Goal: Transaction & Acquisition: Book appointment/travel/reservation

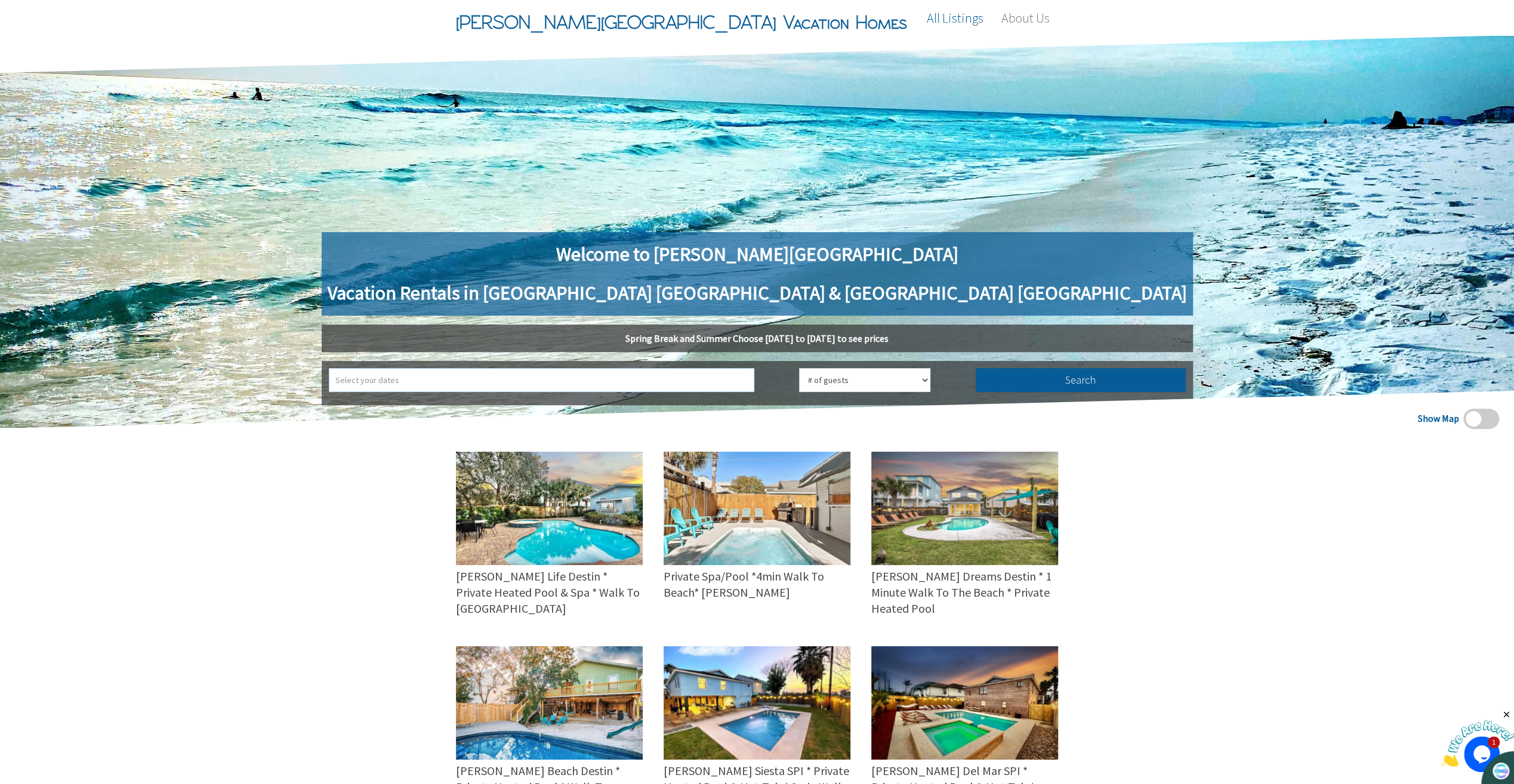
click at [647, 383] on input "text" at bounding box center [542, 379] width 426 height 24
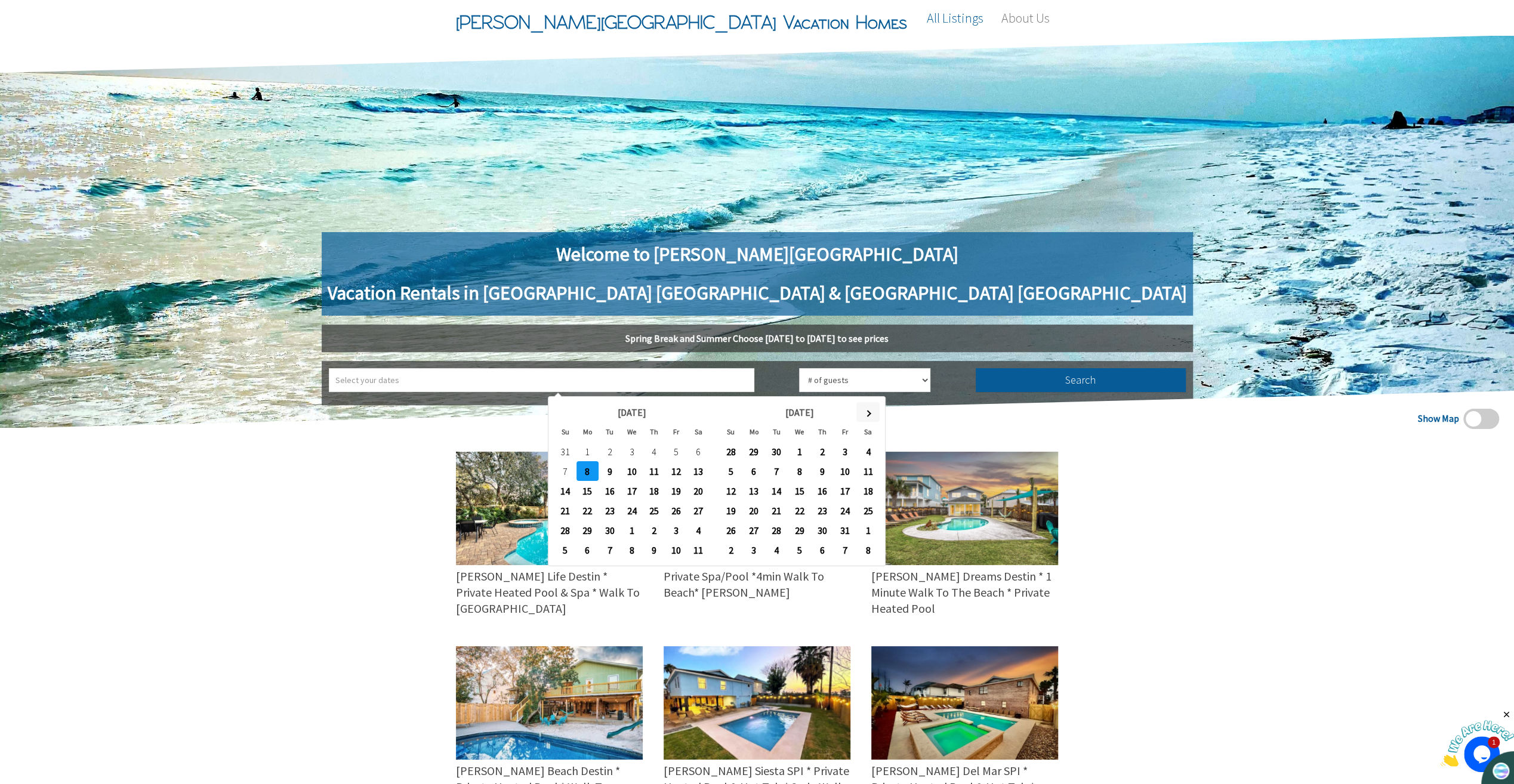
click at [868, 412] on span at bounding box center [868, 413] width 6 height 6
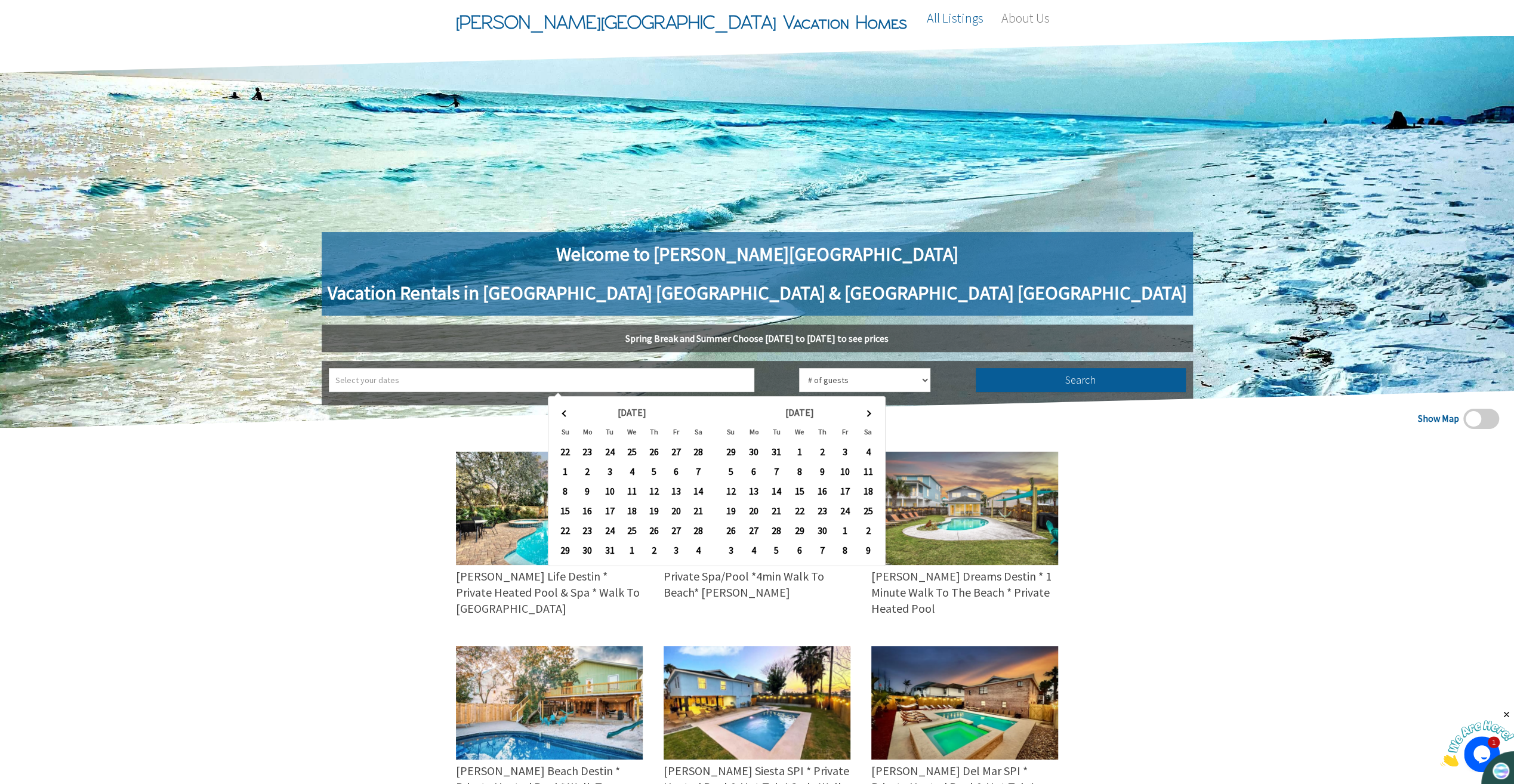
click at [868, 412] on span at bounding box center [868, 413] width 6 height 6
type input "5/24/2026 ➡ 5/28/2026"
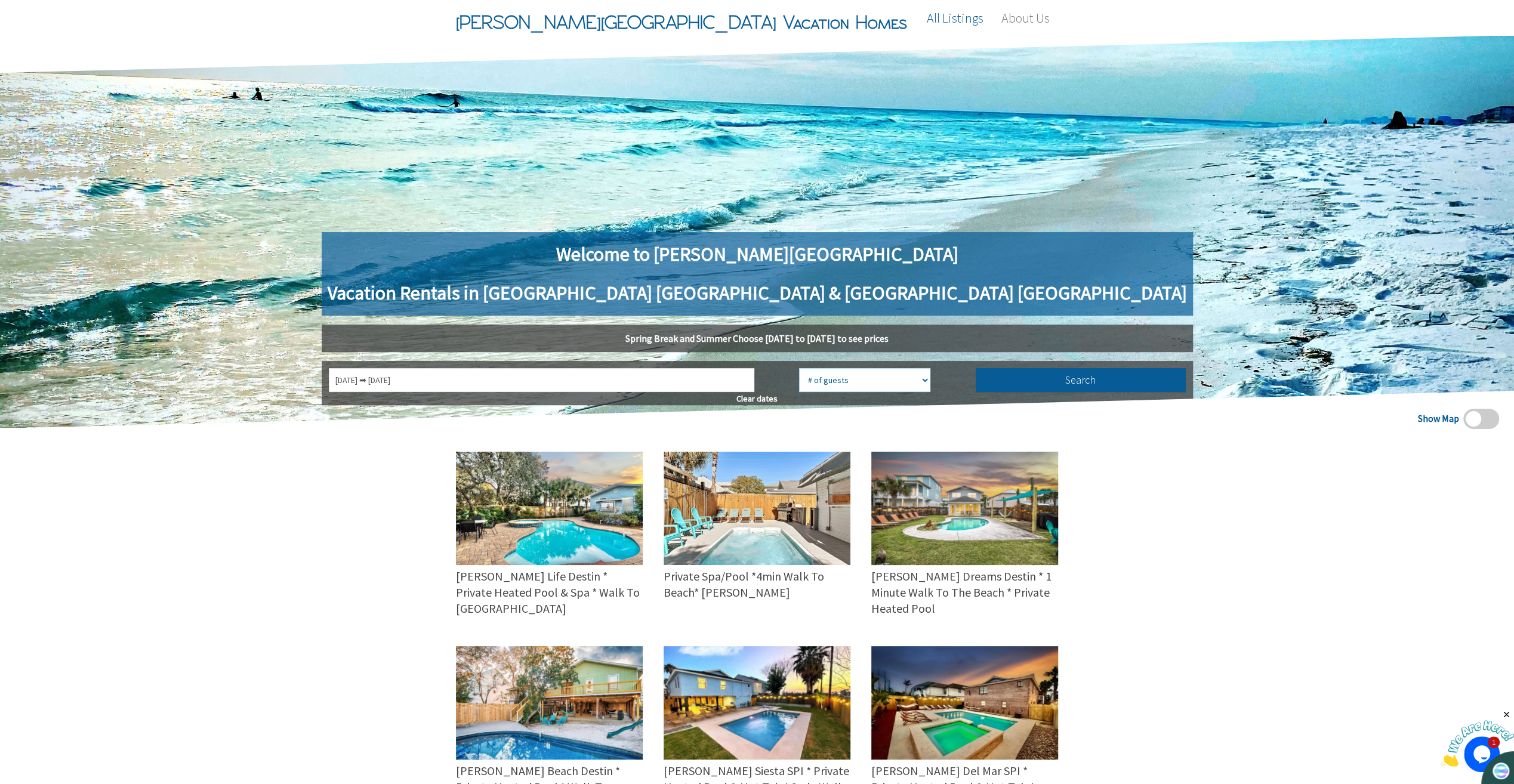
click at [813, 381] on select "# of guests 1 guest 2 guests 3 guests 4 guests 5 guests 6 guests 7 guests 8 gue…" at bounding box center [865, 379] width 131 height 24
select select "12"
click at [799, 368] on select "# of guests 1 guest 2 guests 3 guests 4 guests 5 guests 6 guests 7 guests 8 gue…" at bounding box center [865, 379] width 131 height 24
click at [975, 382] on button "Search" at bounding box center [1080, 379] width 210 height 24
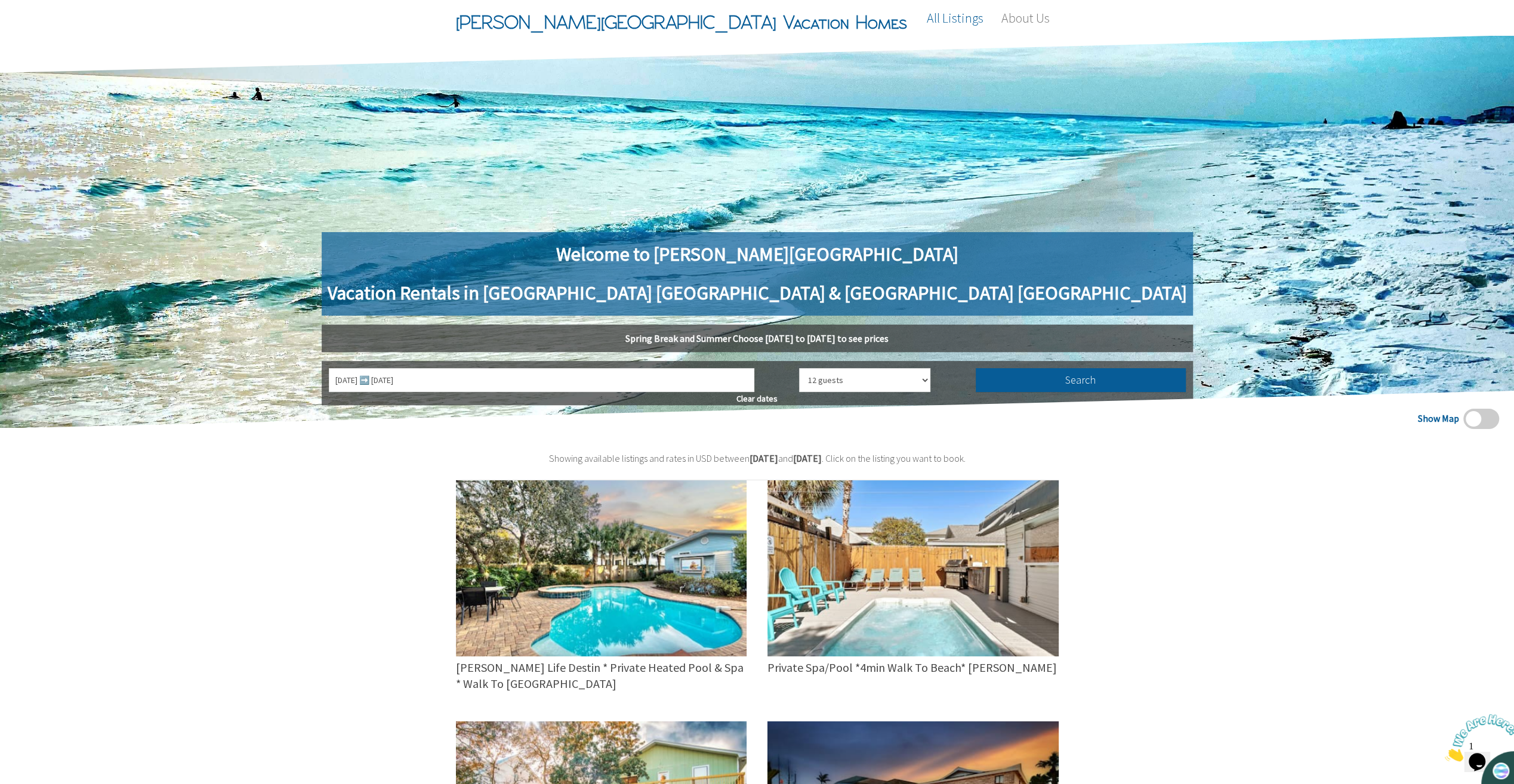
click at [290, 620] on div "Show Map Showing available listings and rates in USD between 5/24/2026 and 5/28…" at bounding box center [757, 741] width 1514 height 627
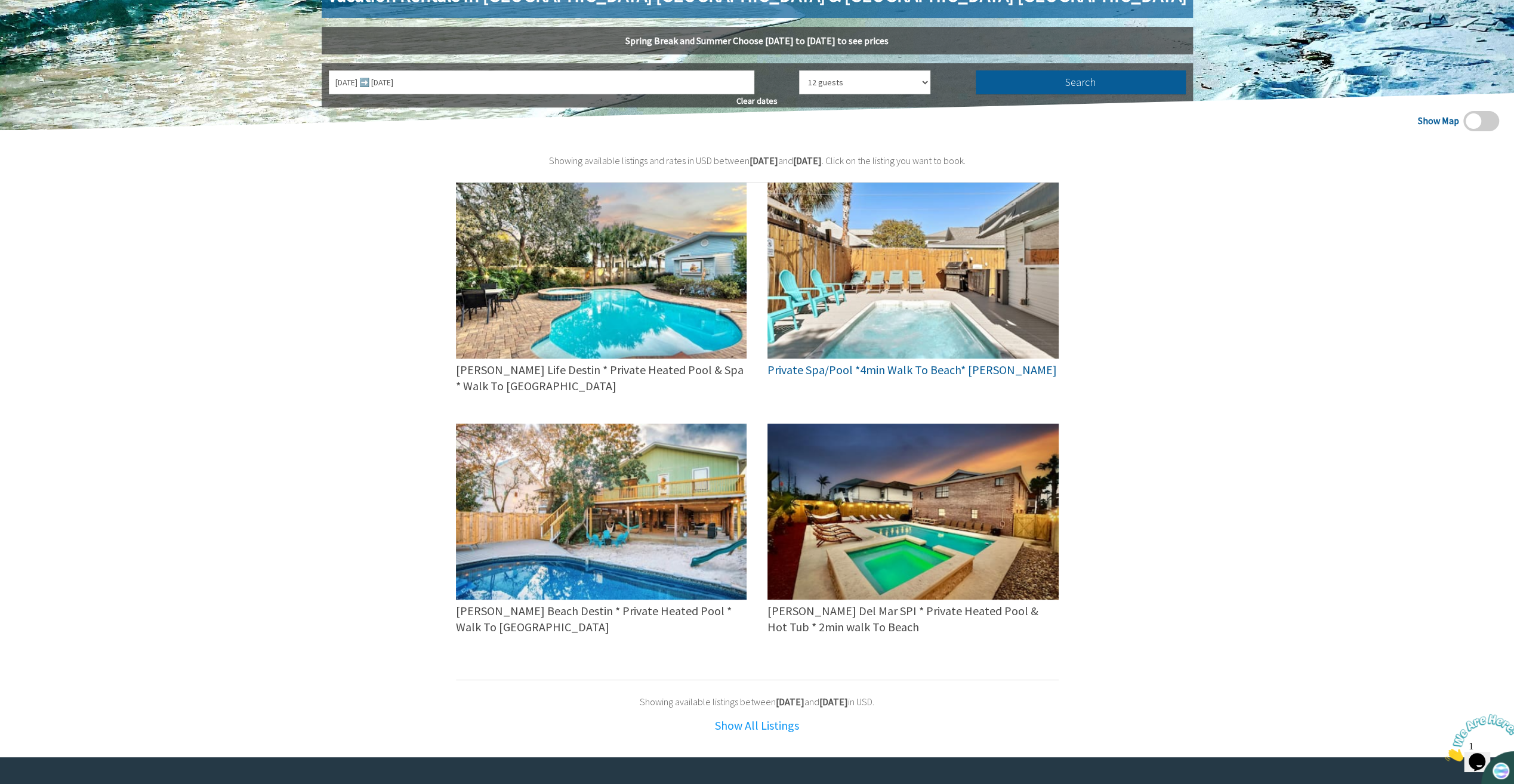
scroll to position [299, 0]
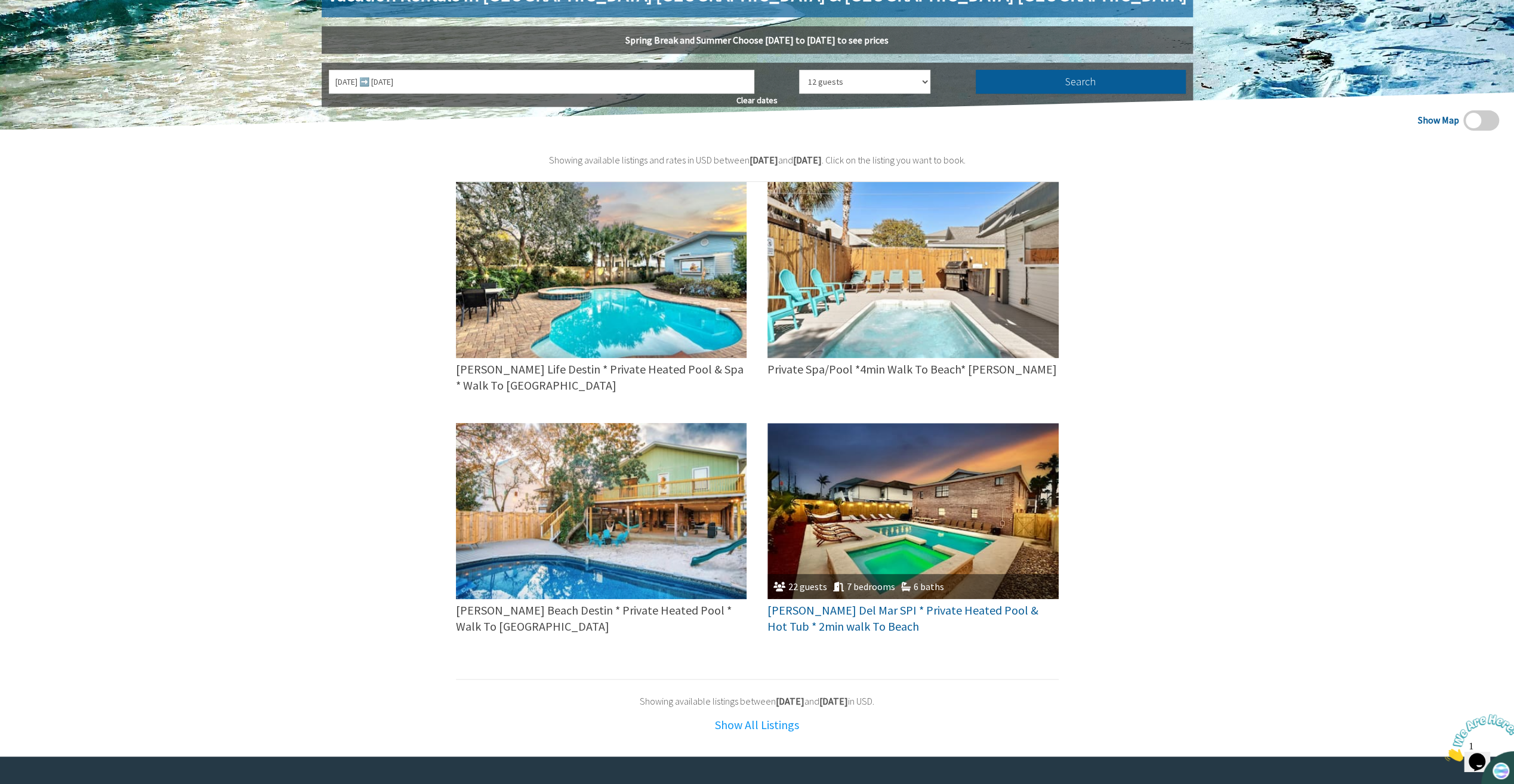
click at [920, 501] on img at bounding box center [913, 511] width 291 height 176
click at [353, 606] on div "Show Map Showing available listings and rates in USD between 5/24/2026 and 5/28…" at bounding box center [757, 443] width 1514 height 627
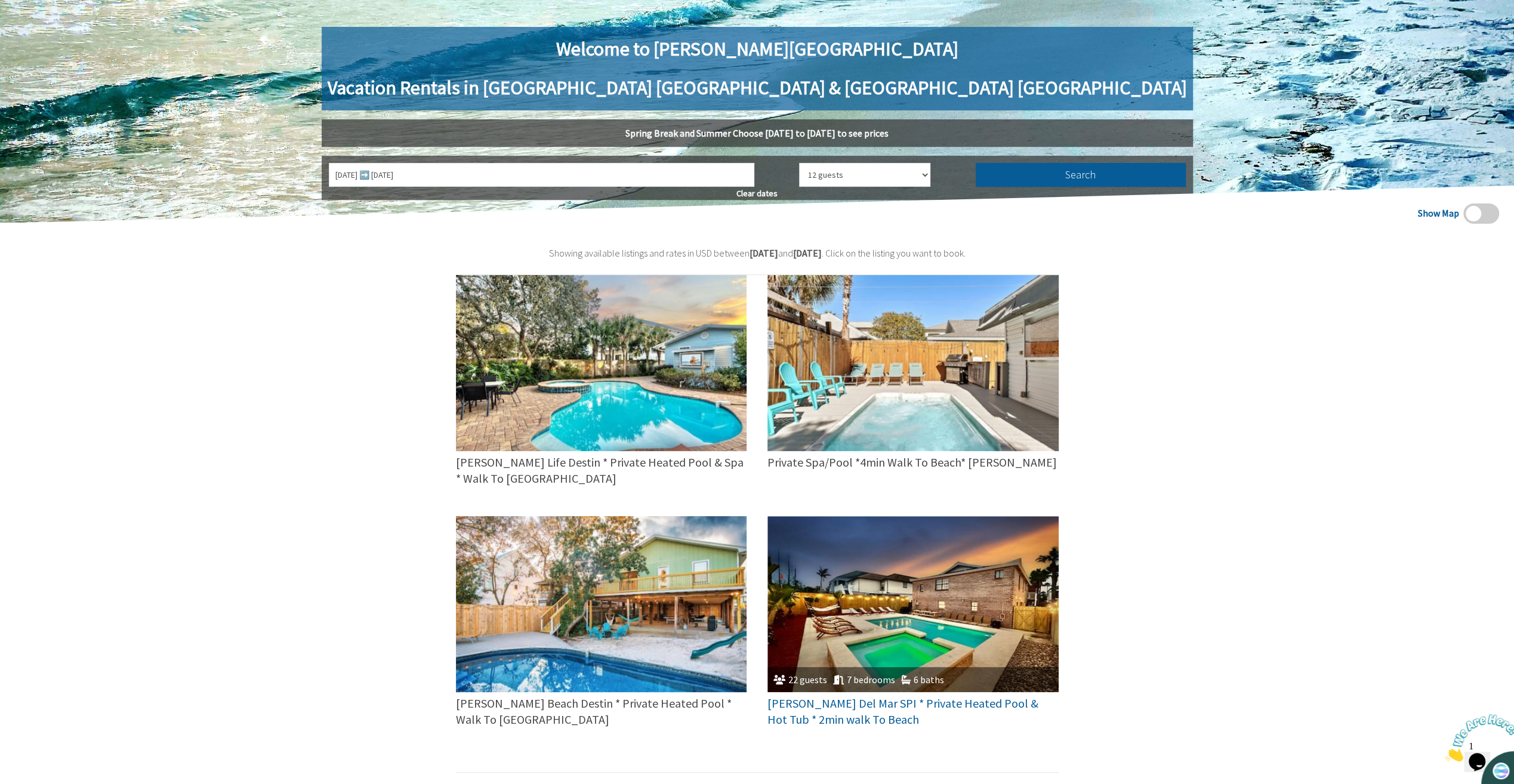
scroll to position [204, 0]
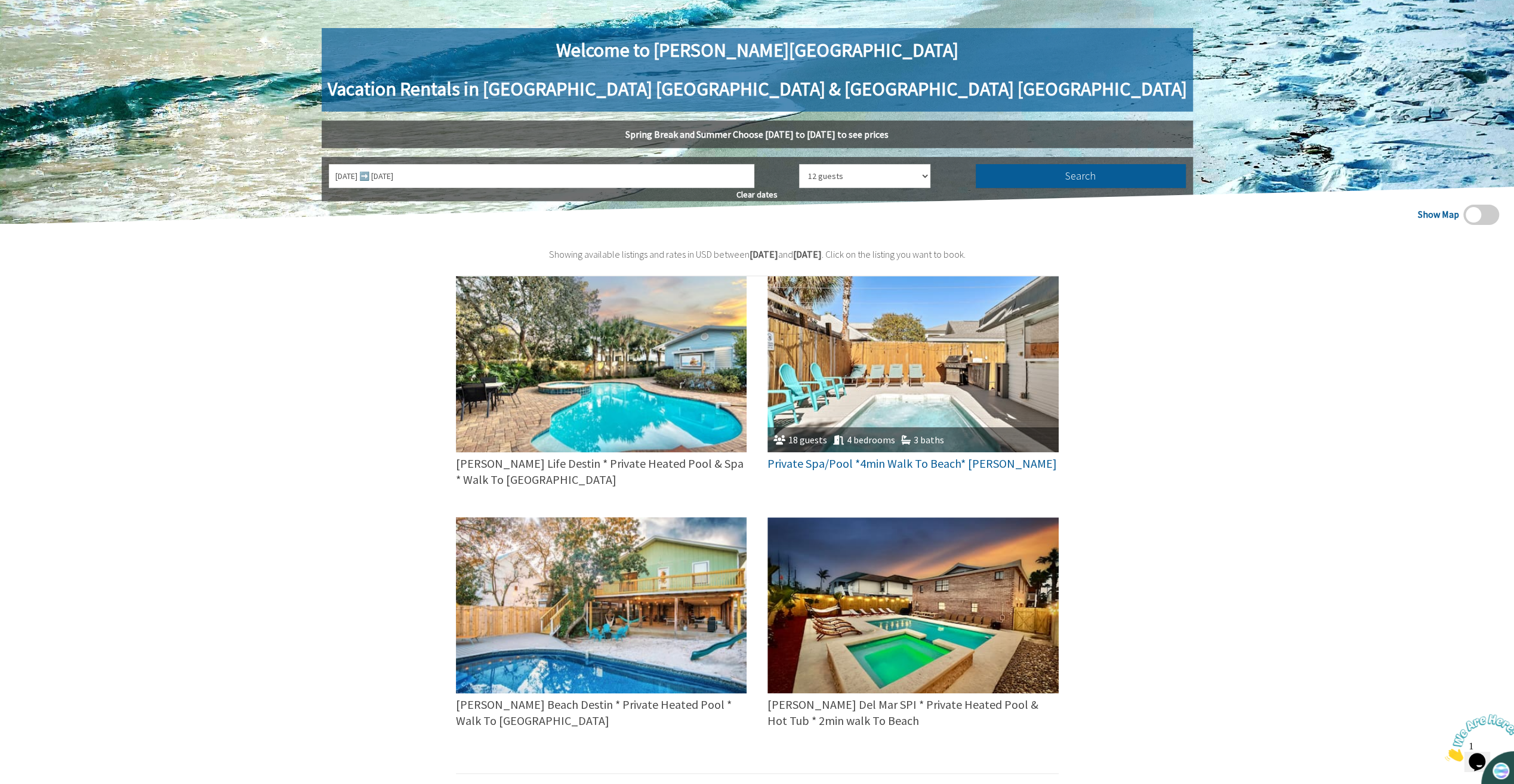
click at [881, 412] on img at bounding box center [913, 364] width 291 height 176
click at [276, 552] on div "Show Map Showing available listings and rates in USD between 5/24/2026 and 5/28…" at bounding box center [757, 537] width 1514 height 627
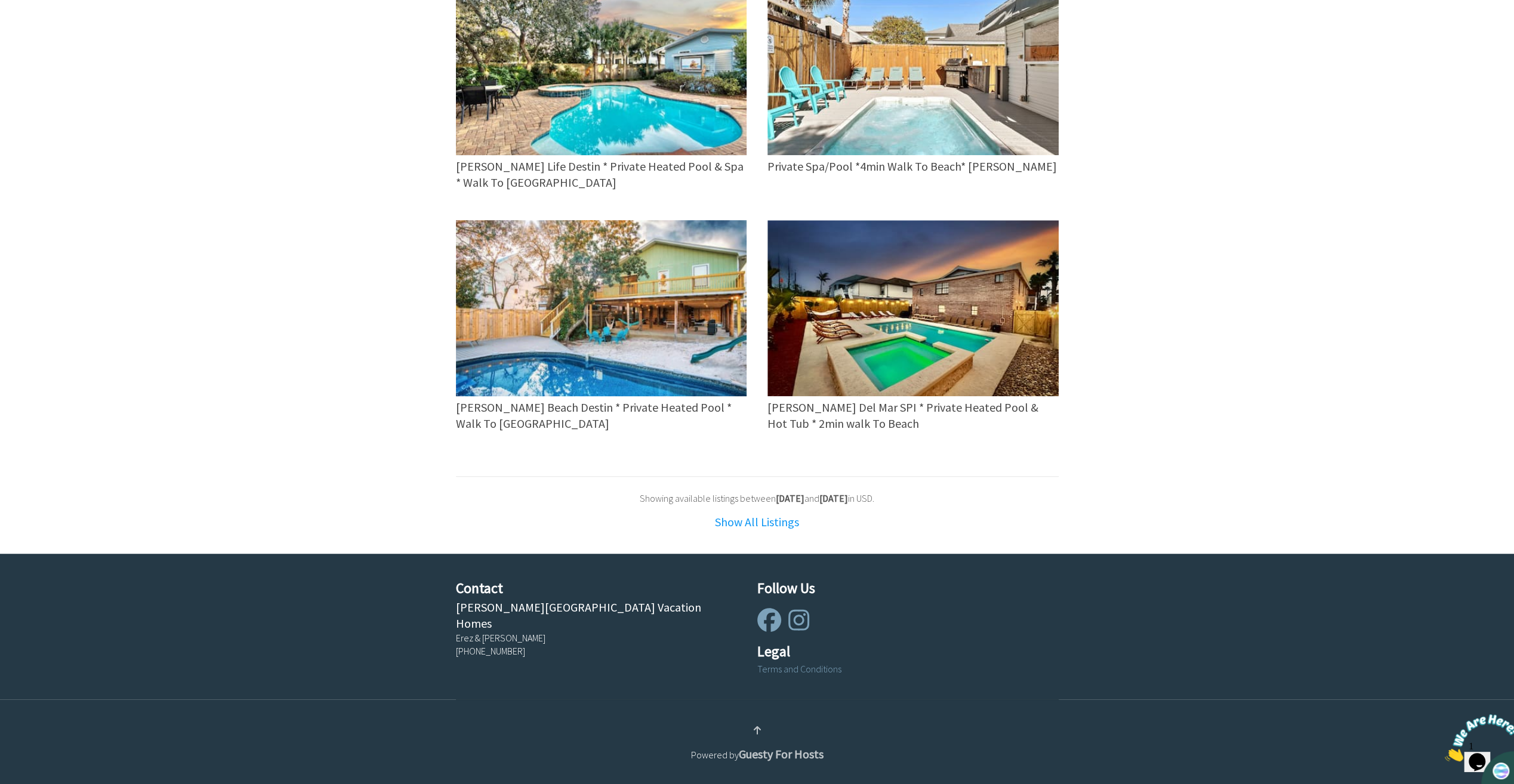
scroll to position [502, 0]
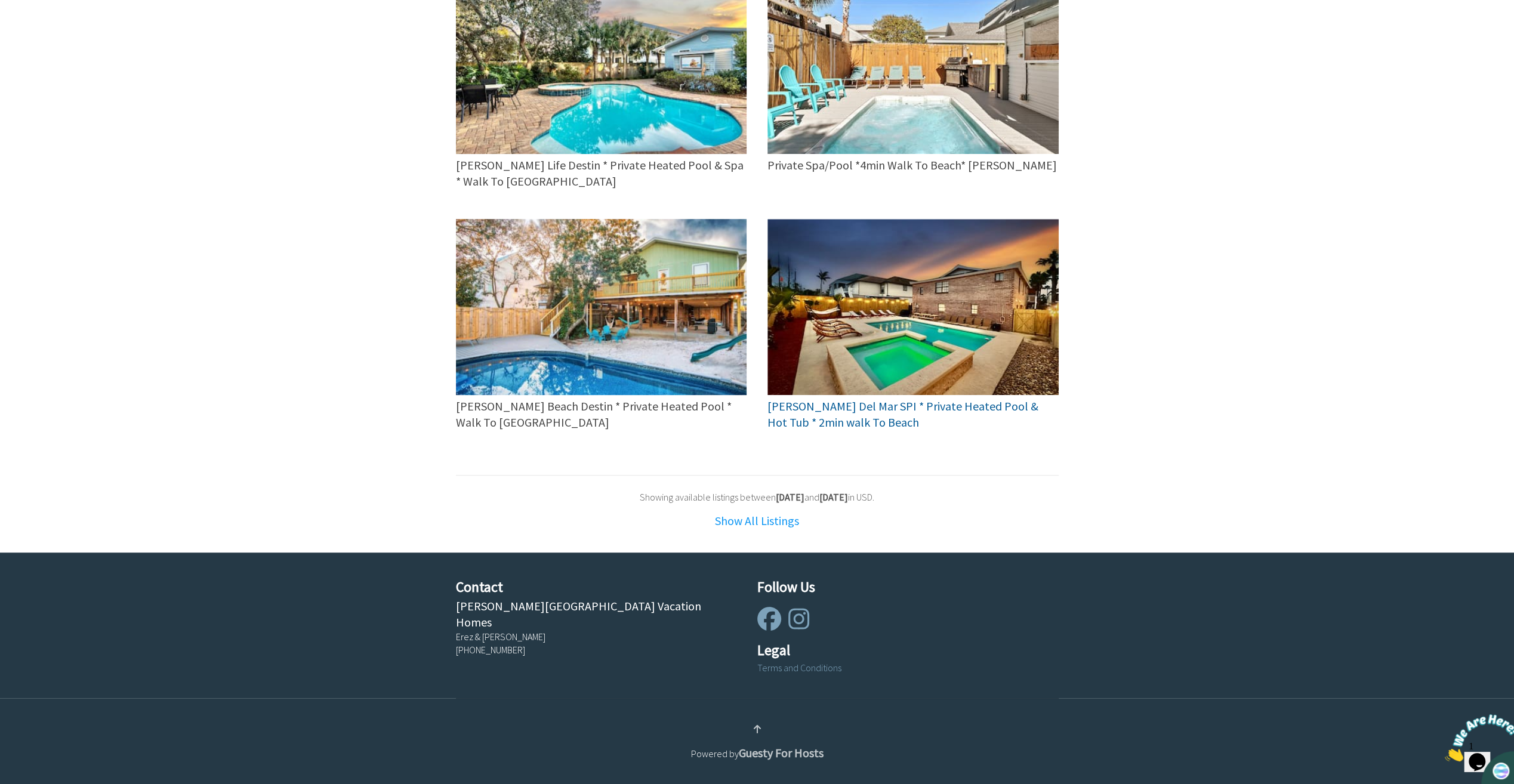
click at [895, 402] on span "[PERSON_NAME] Del Mar SPI * Private Heated Pool & Hot Tub * 2min walk To Beach" at bounding box center [903, 414] width 271 height 31
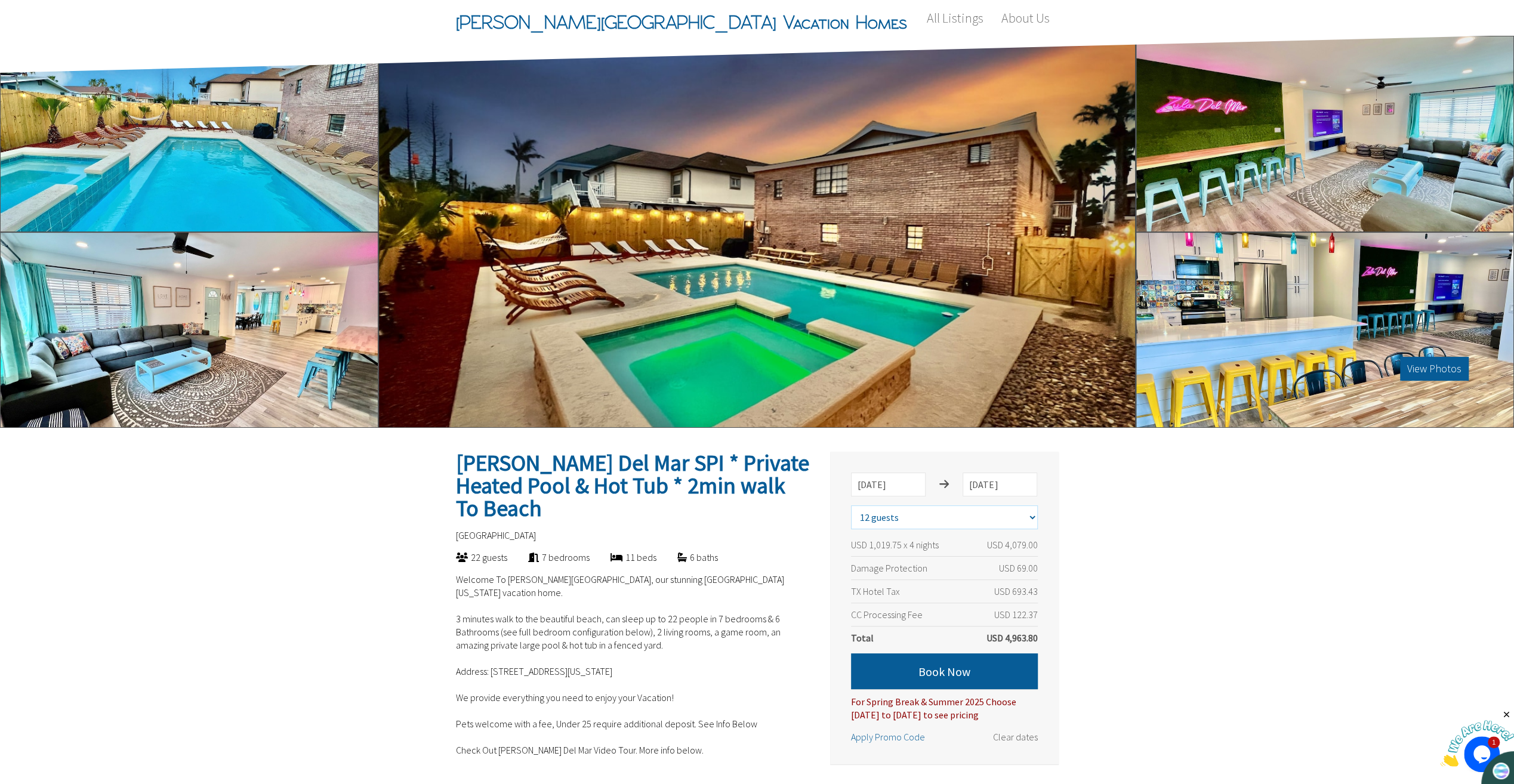
click at [977, 518] on select "Select number of guests 1 guest 2 guests 3 guests 4 guests 5 guests 6 guests 7 …" at bounding box center [944, 517] width 187 height 24
click at [851, 506] on select "Select number of guests 1 guest 2 guests 3 guests 4 guests 5 guests 6 guests 7 …" at bounding box center [944, 517] width 187 height 24
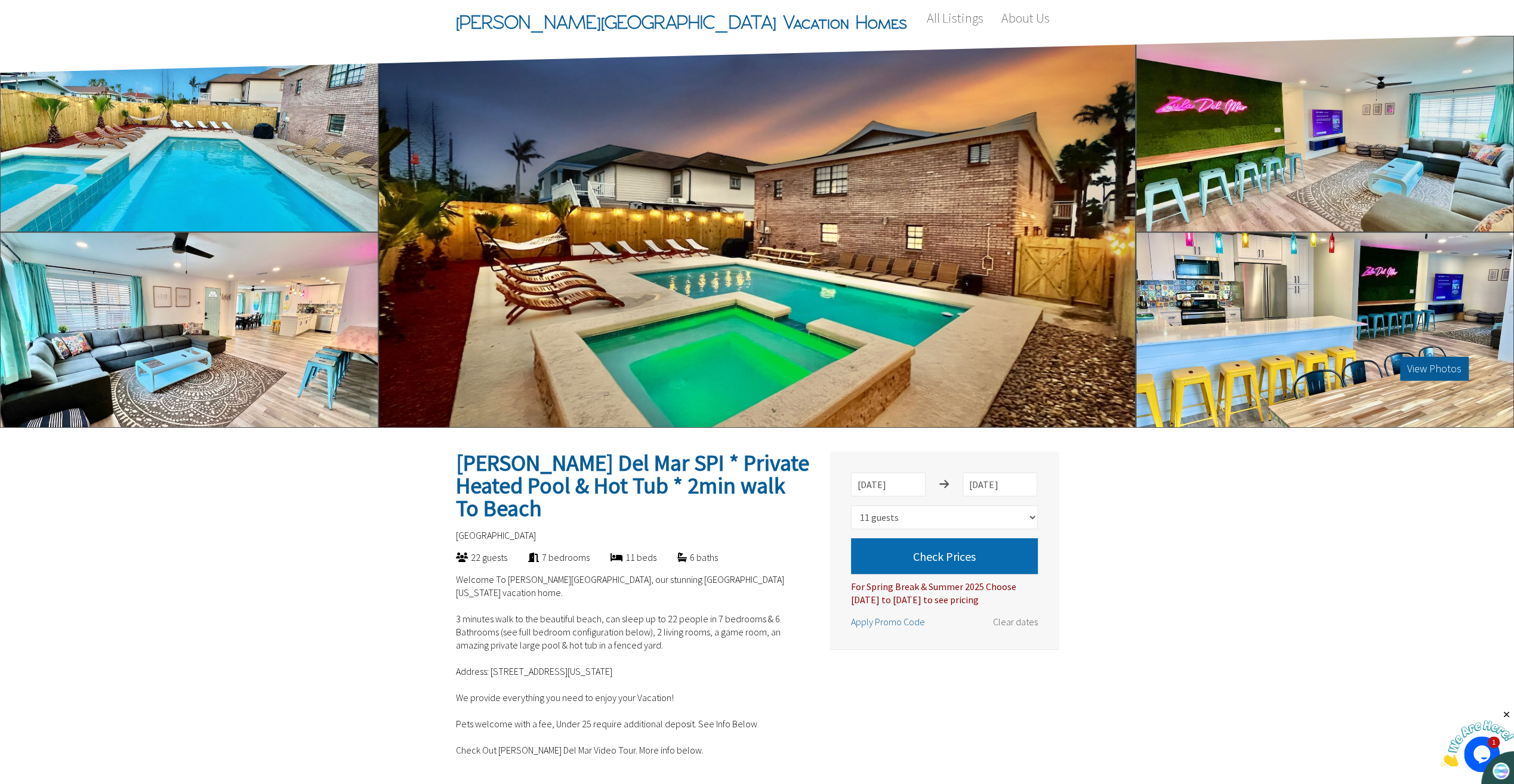
click at [907, 547] on button "Check Prices" at bounding box center [944, 556] width 187 height 36
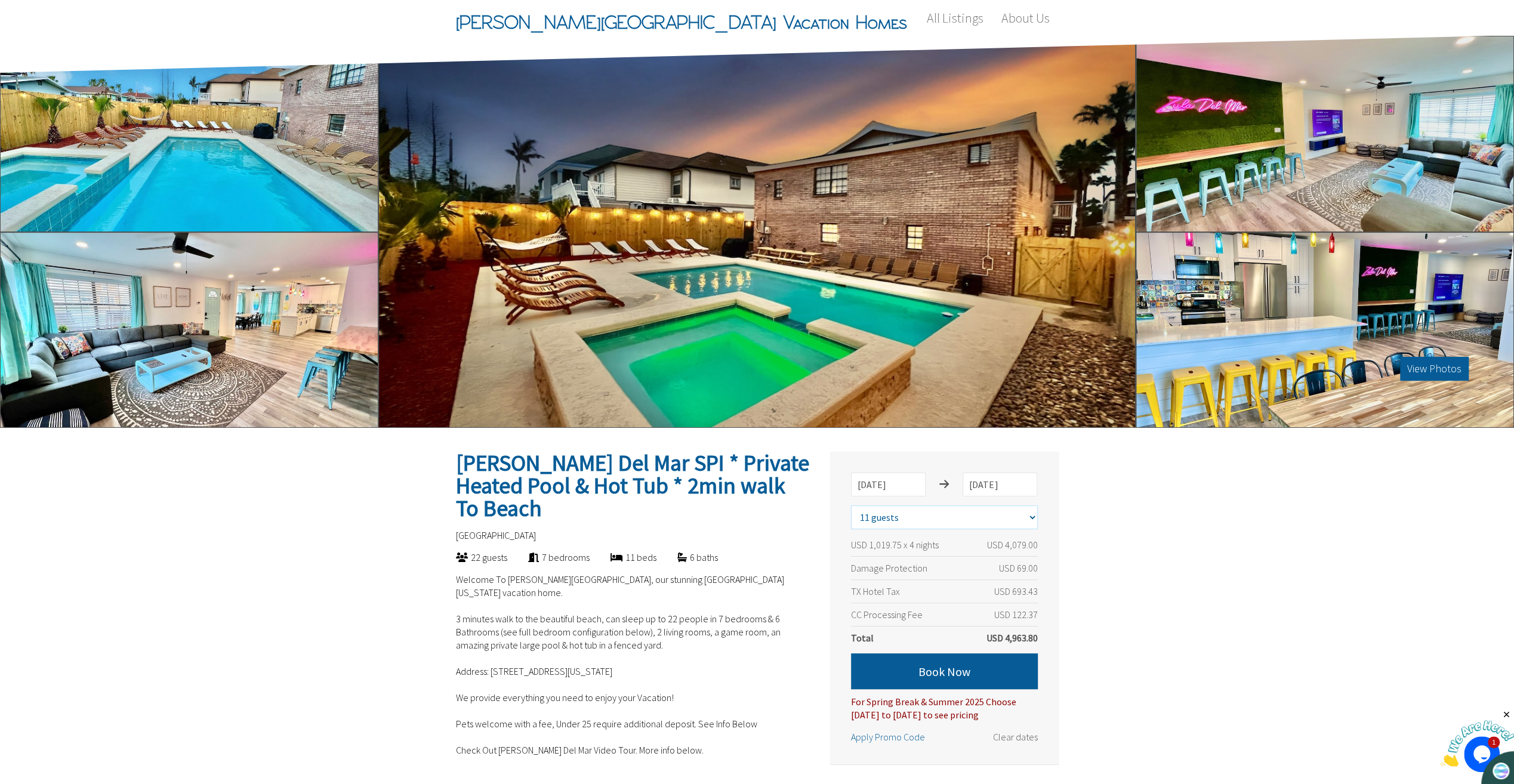
click at [915, 521] on select "Select number of guests 1 guest 2 guests 3 guests 4 guests 5 guests 6 guests 7 …" at bounding box center [944, 517] width 187 height 24
select select "12"
click at [851, 506] on select "Select number of guests 1 guest 2 guests 3 guests 4 guests 5 guests 6 guests 7 …" at bounding box center [944, 517] width 187 height 24
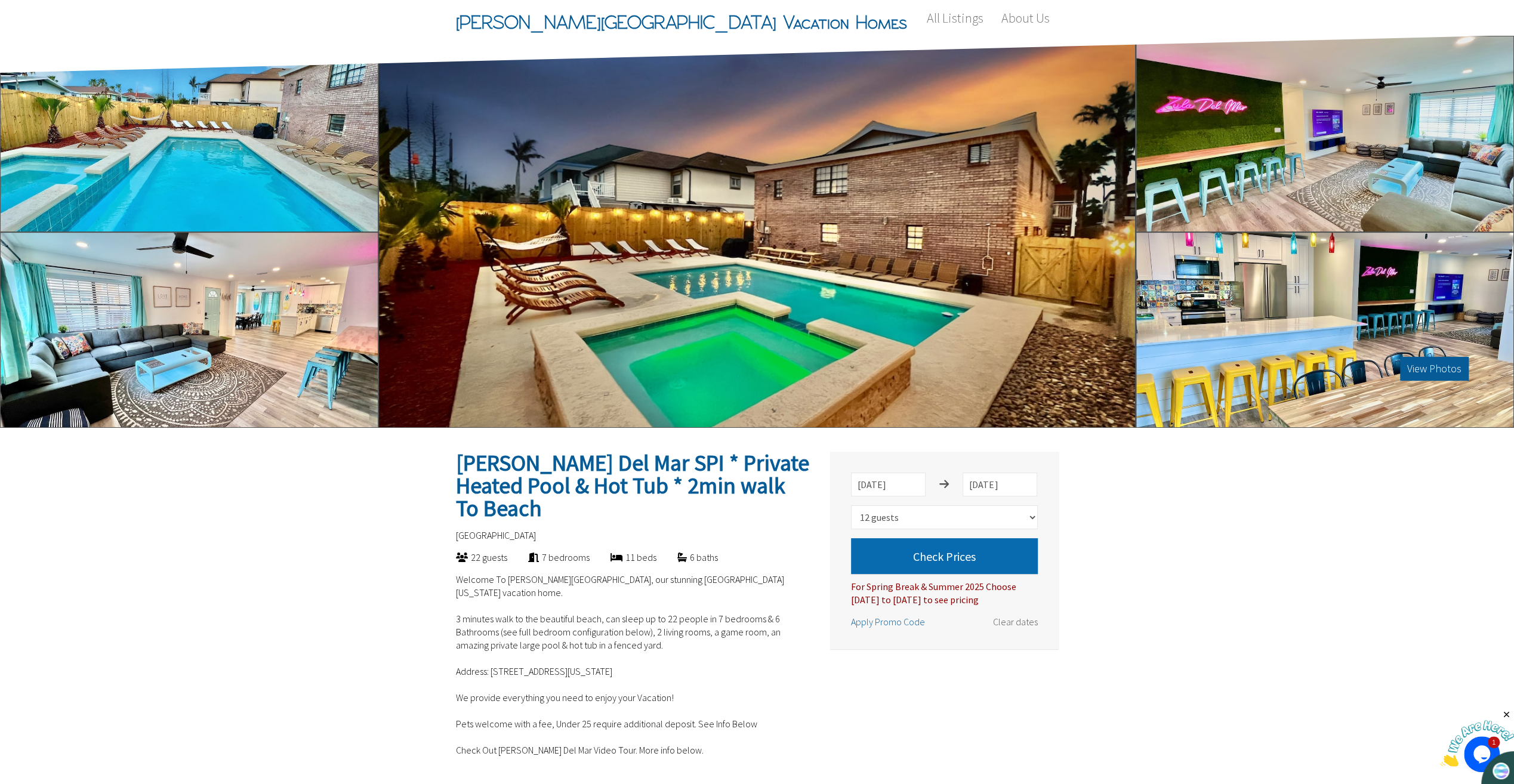
click at [980, 562] on button "Check Prices" at bounding box center [944, 556] width 187 height 36
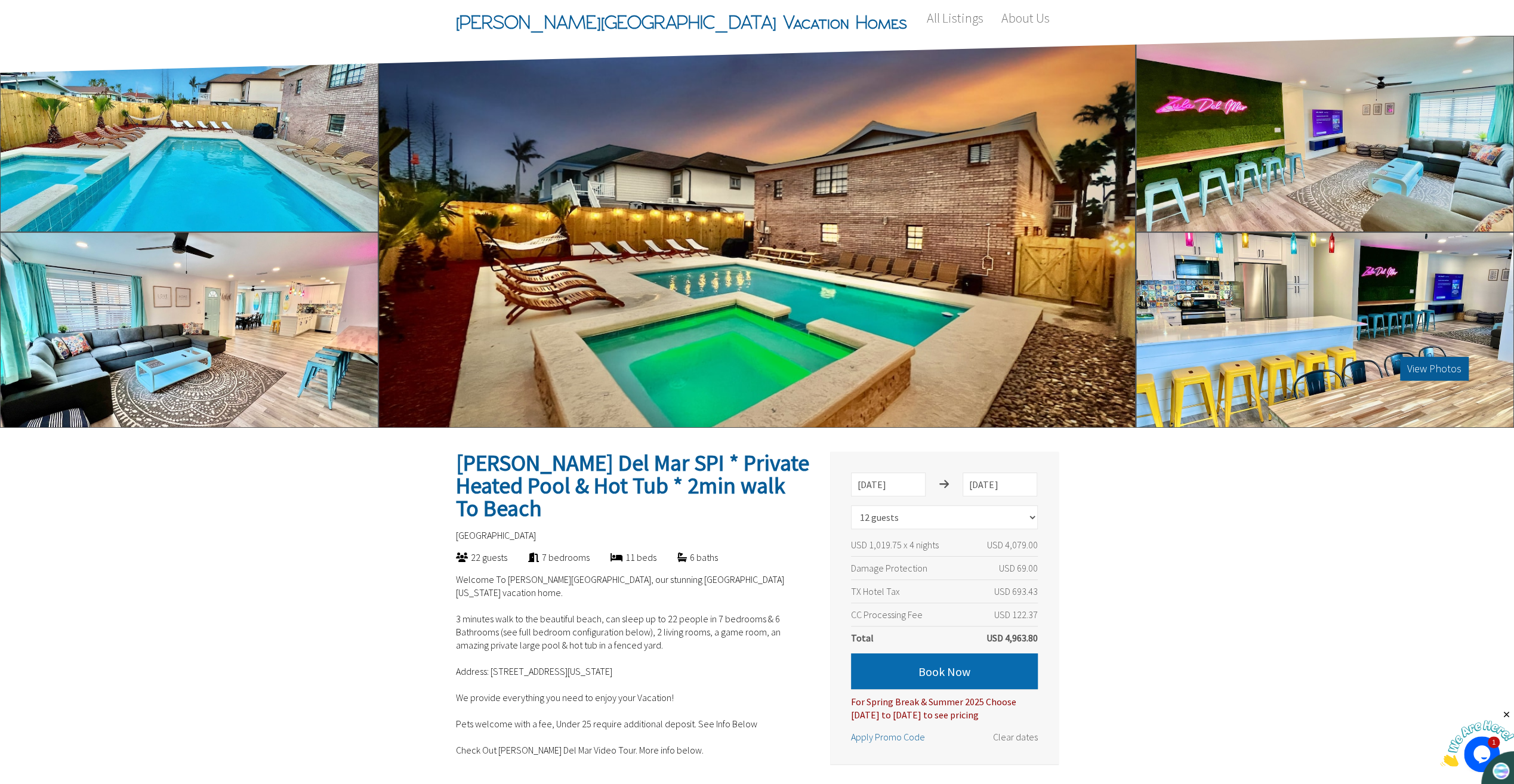
click at [941, 670] on button "Book Now" at bounding box center [944, 671] width 187 height 36
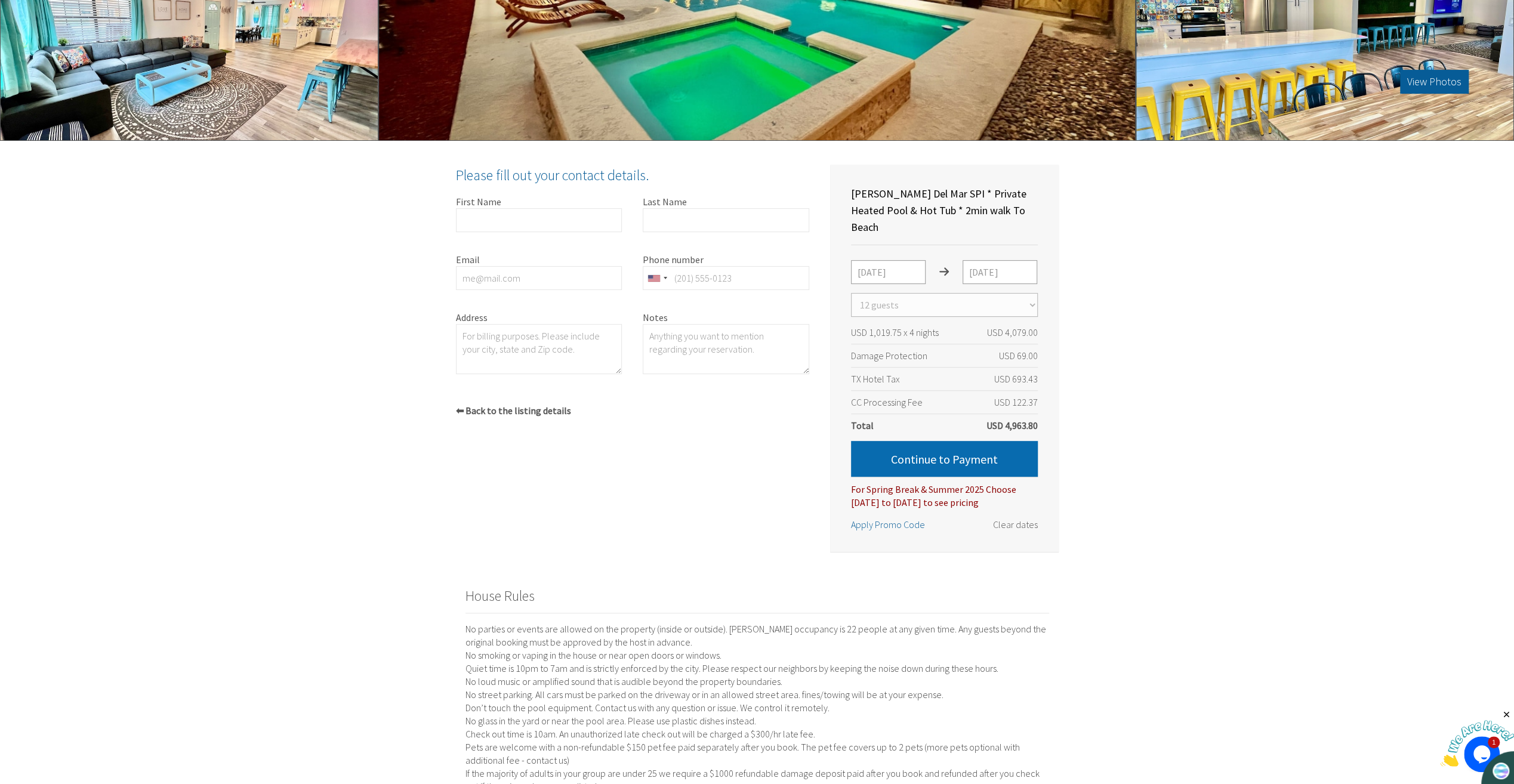
scroll to position [285, 0]
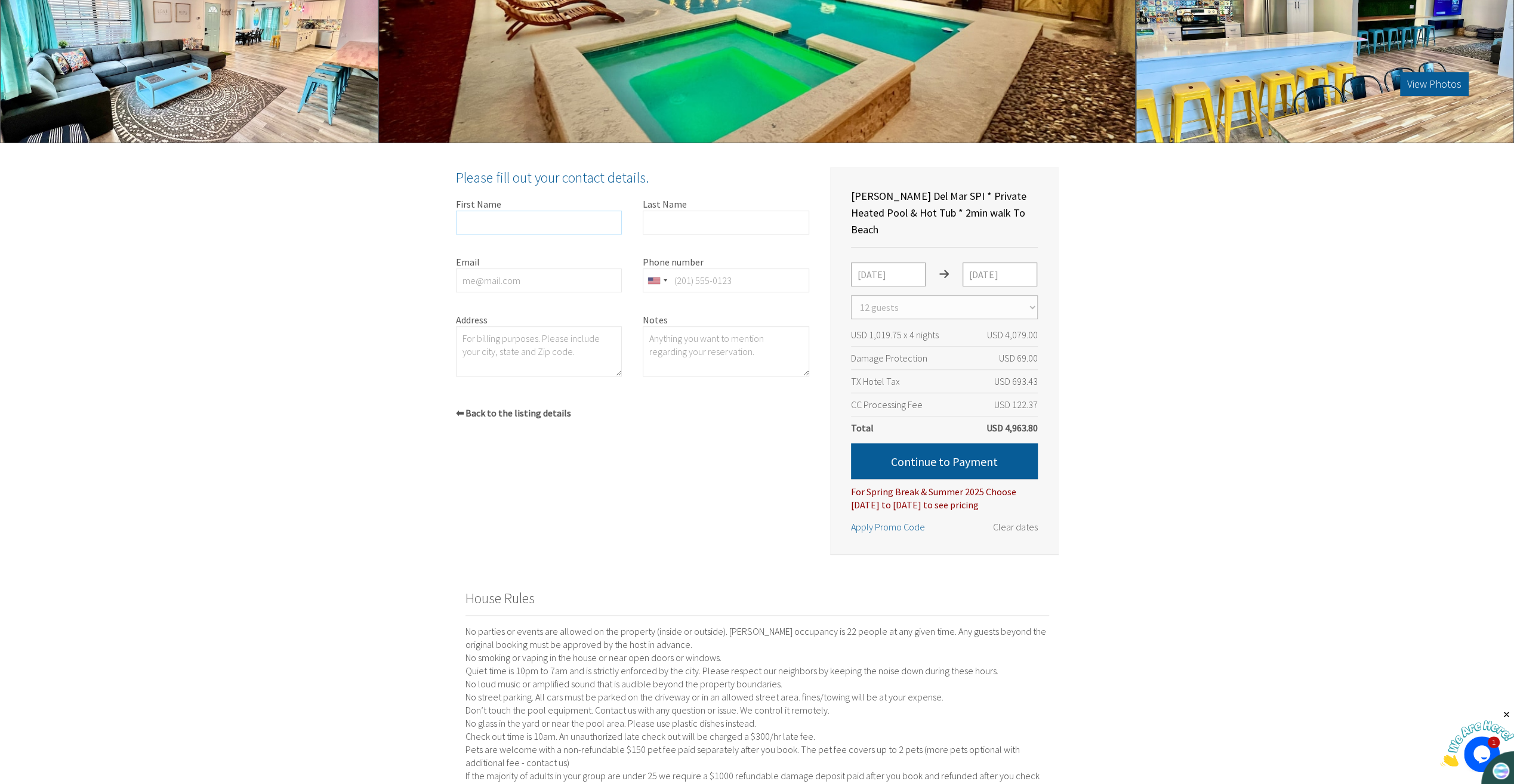
click at [534, 217] on input "First Name" at bounding box center [539, 222] width 167 height 24
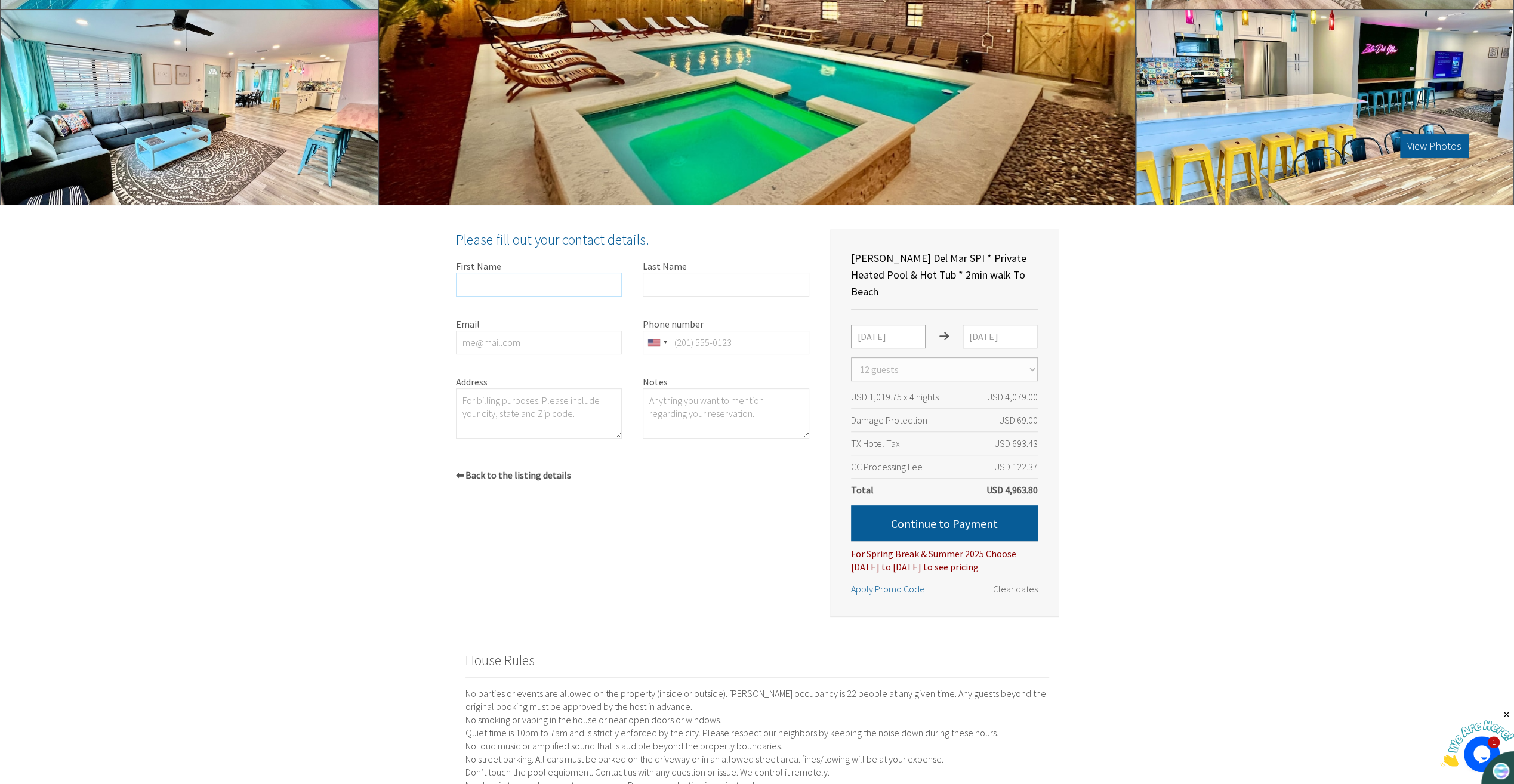
scroll to position [165, 0]
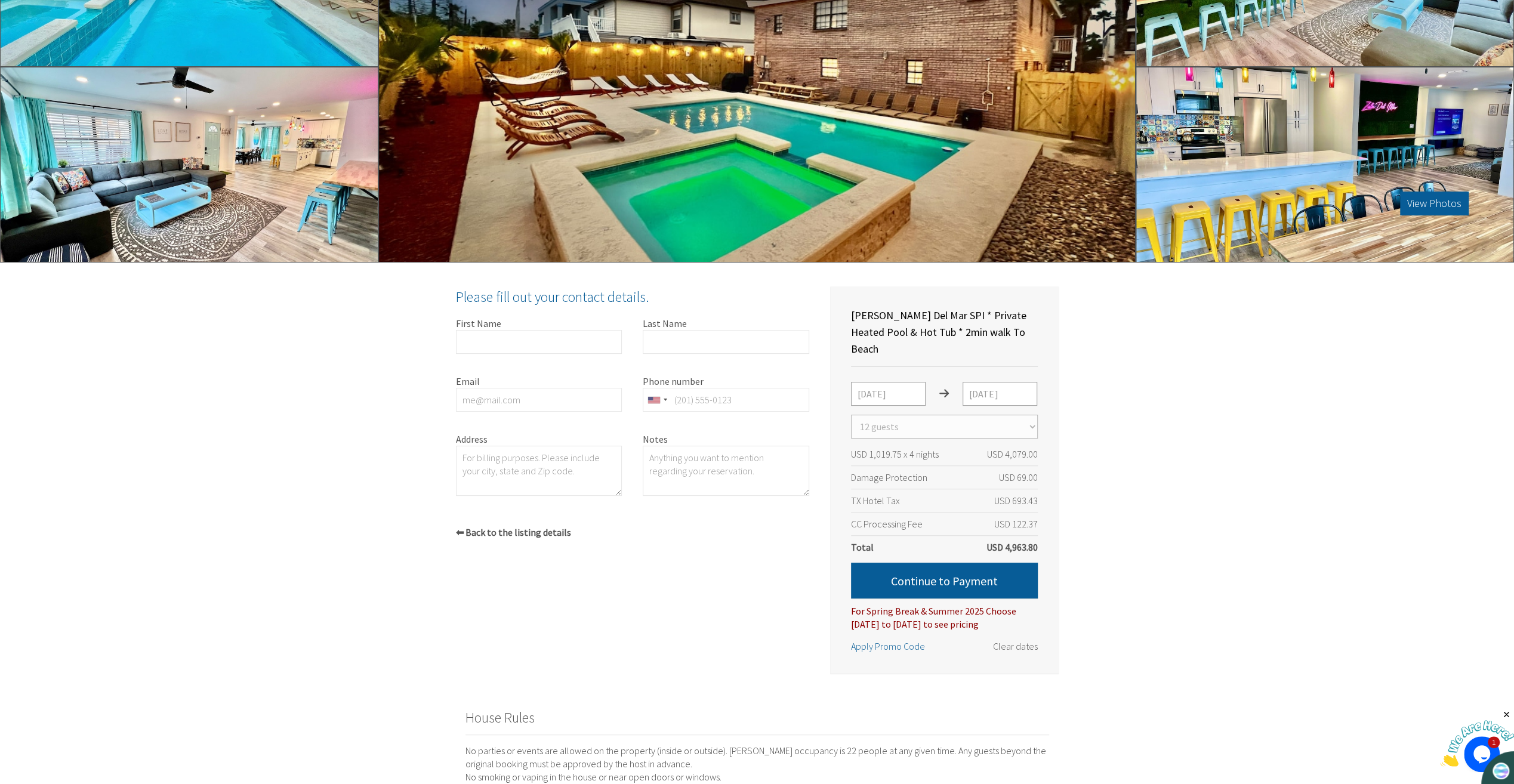
click at [237, 664] on div "Zula Del Mar SPI * Private Heated Pool & Hot Tub * 2min walk To Beach South Pad…" at bounding box center [757, 617] width 1514 height 710
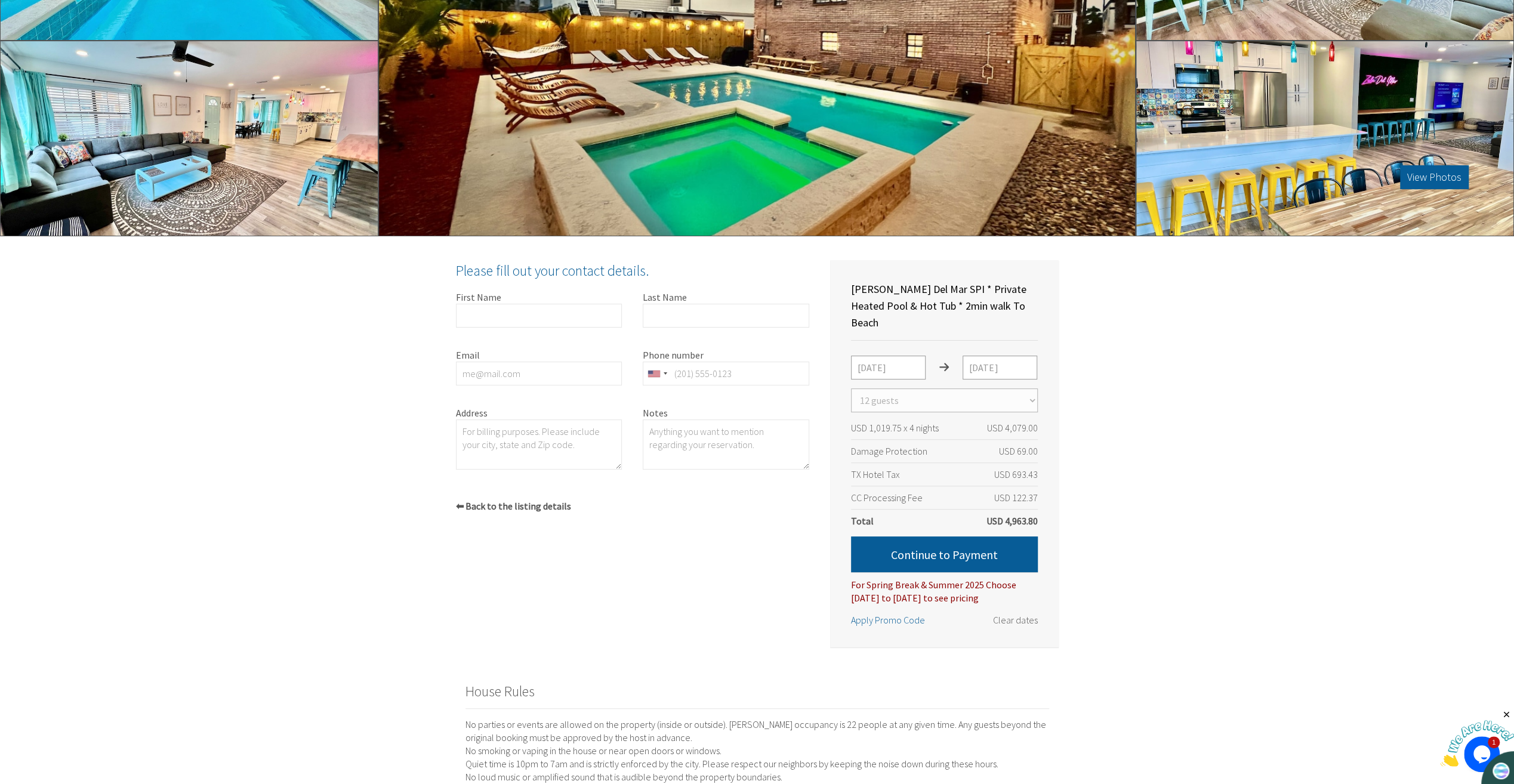
scroll to position [46, 0]
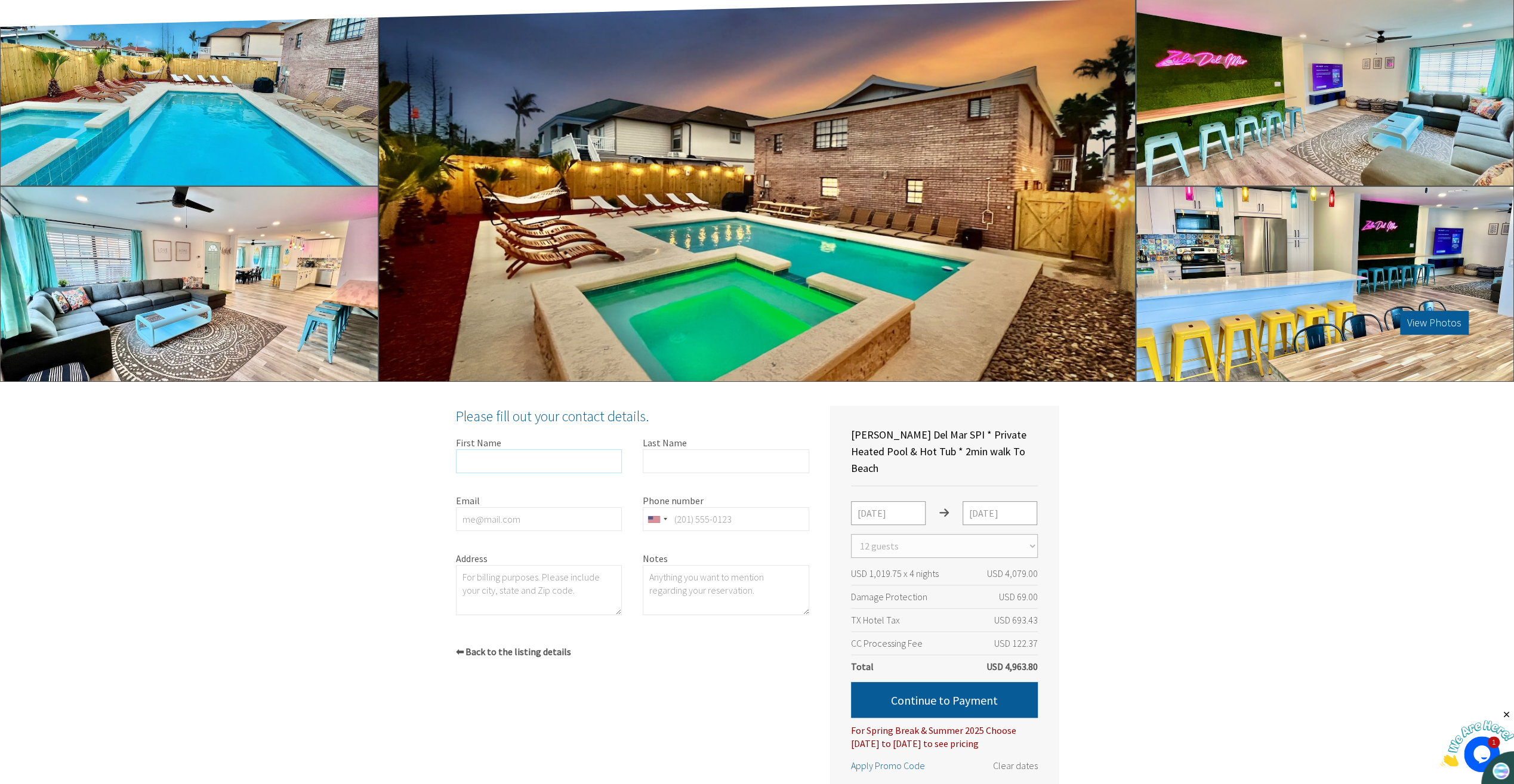
click at [537, 451] on input "First Name" at bounding box center [539, 461] width 167 height 24
type input "Laurie"
type input "Scott"
click at [972, 695] on button "Continue to Payment" at bounding box center [944, 700] width 187 height 36
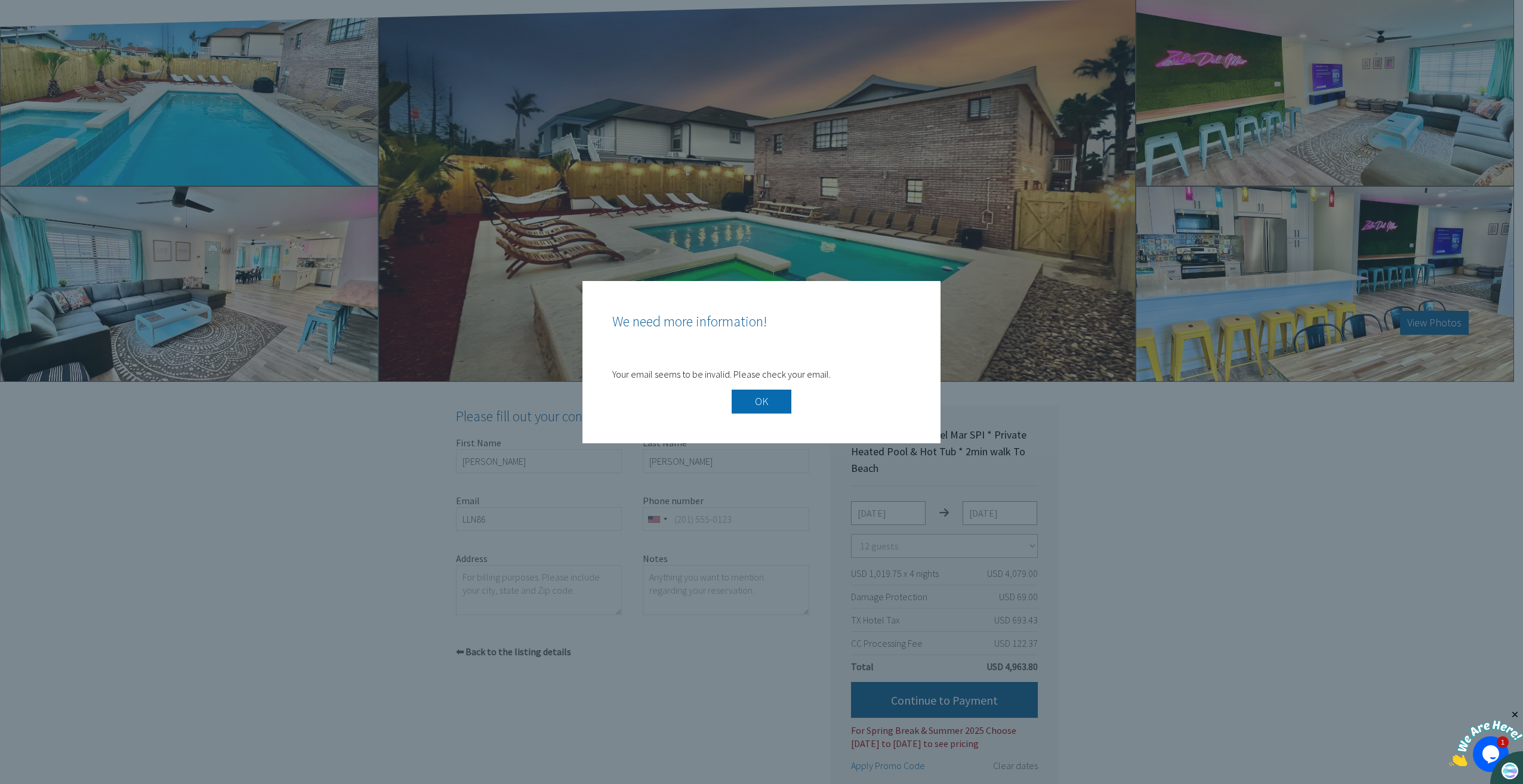
click at [773, 405] on button "OK" at bounding box center [761, 401] width 60 height 24
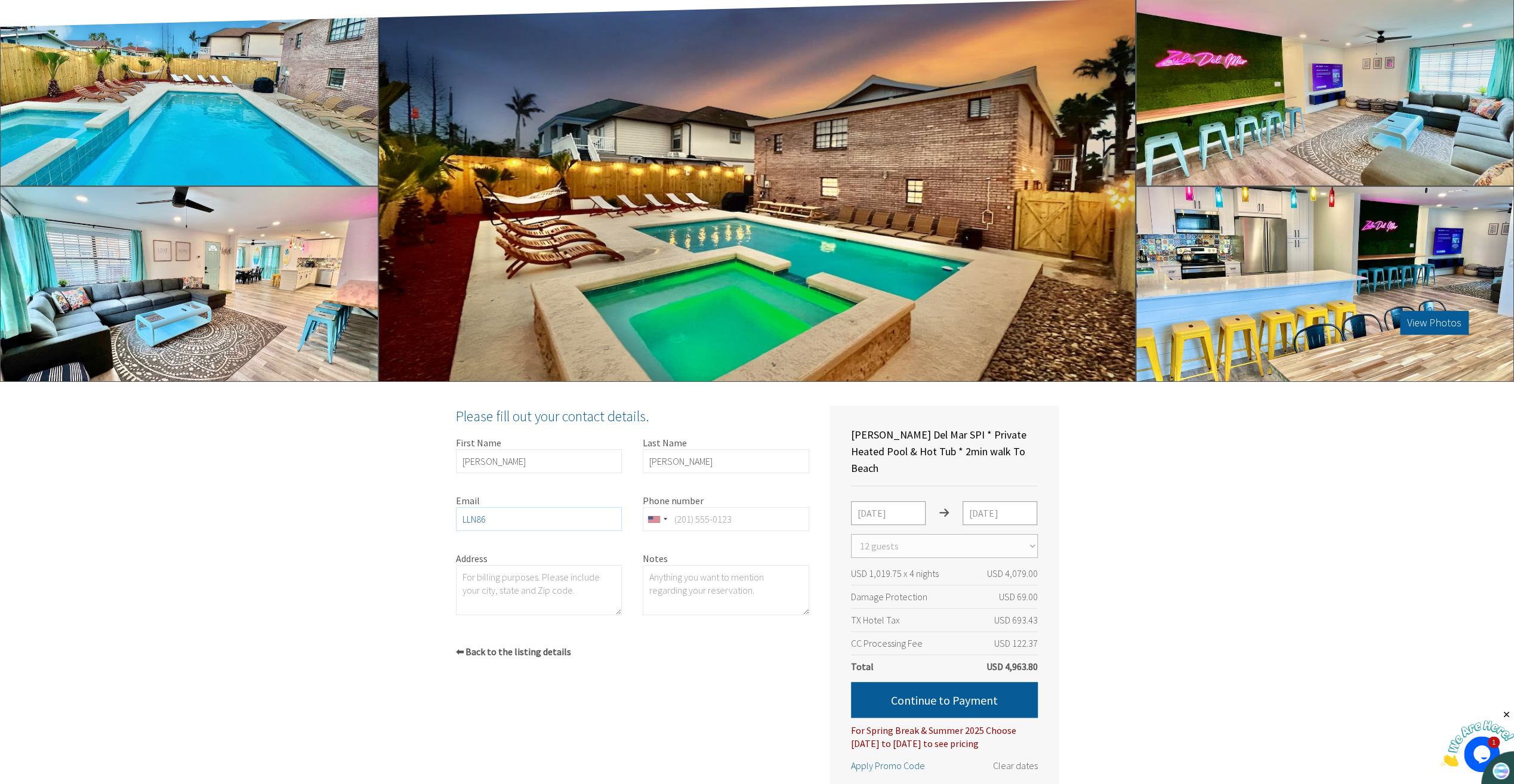
click at [523, 511] on input "LLN86" at bounding box center [539, 519] width 167 height 24
type input "LLN862@aol.com"
click at [1011, 689] on button "Continue to Payment" at bounding box center [944, 700] width 187 height 36
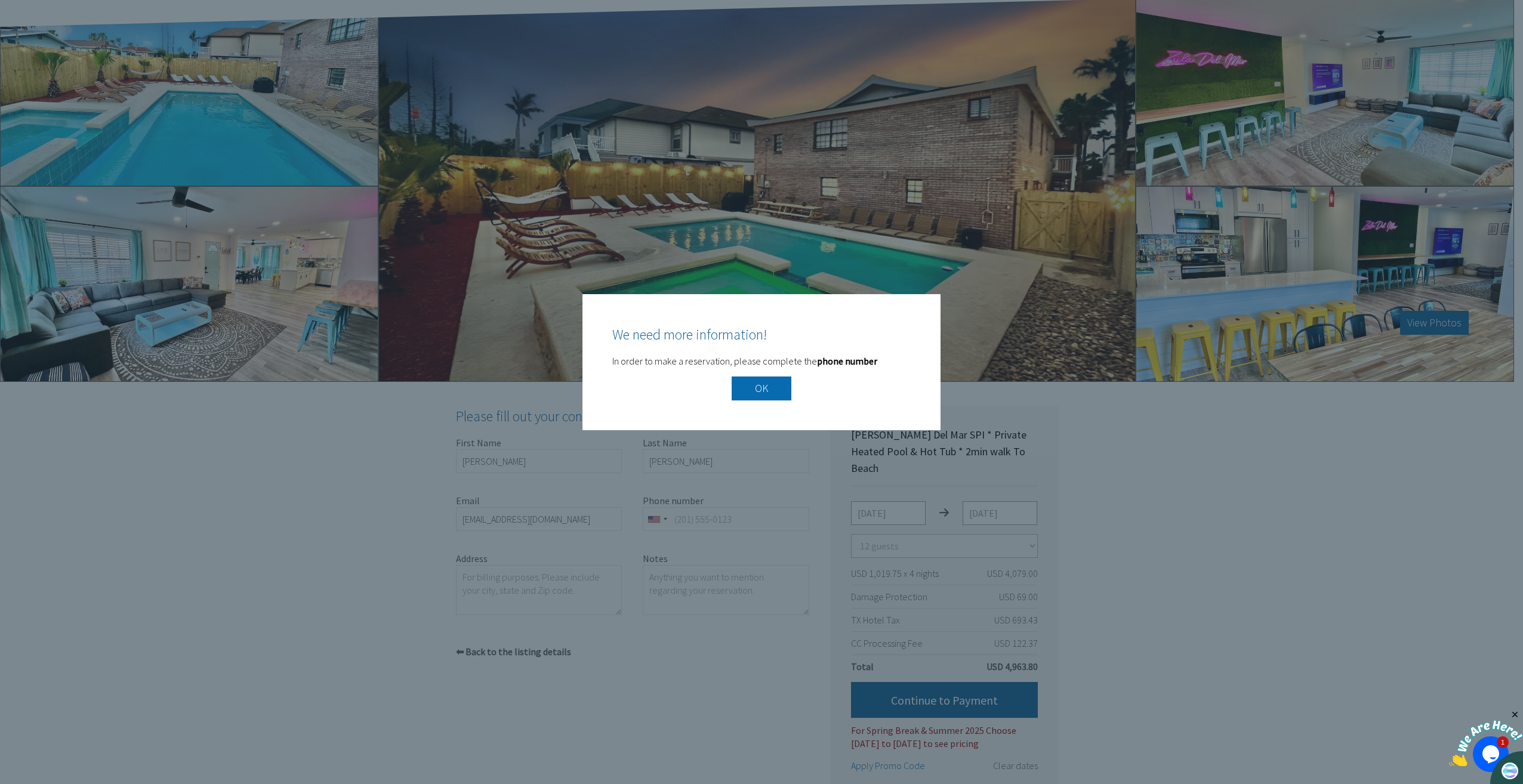
click at [773, 389] on button "OK" at bounding box center [761, 388] width 60 height 24
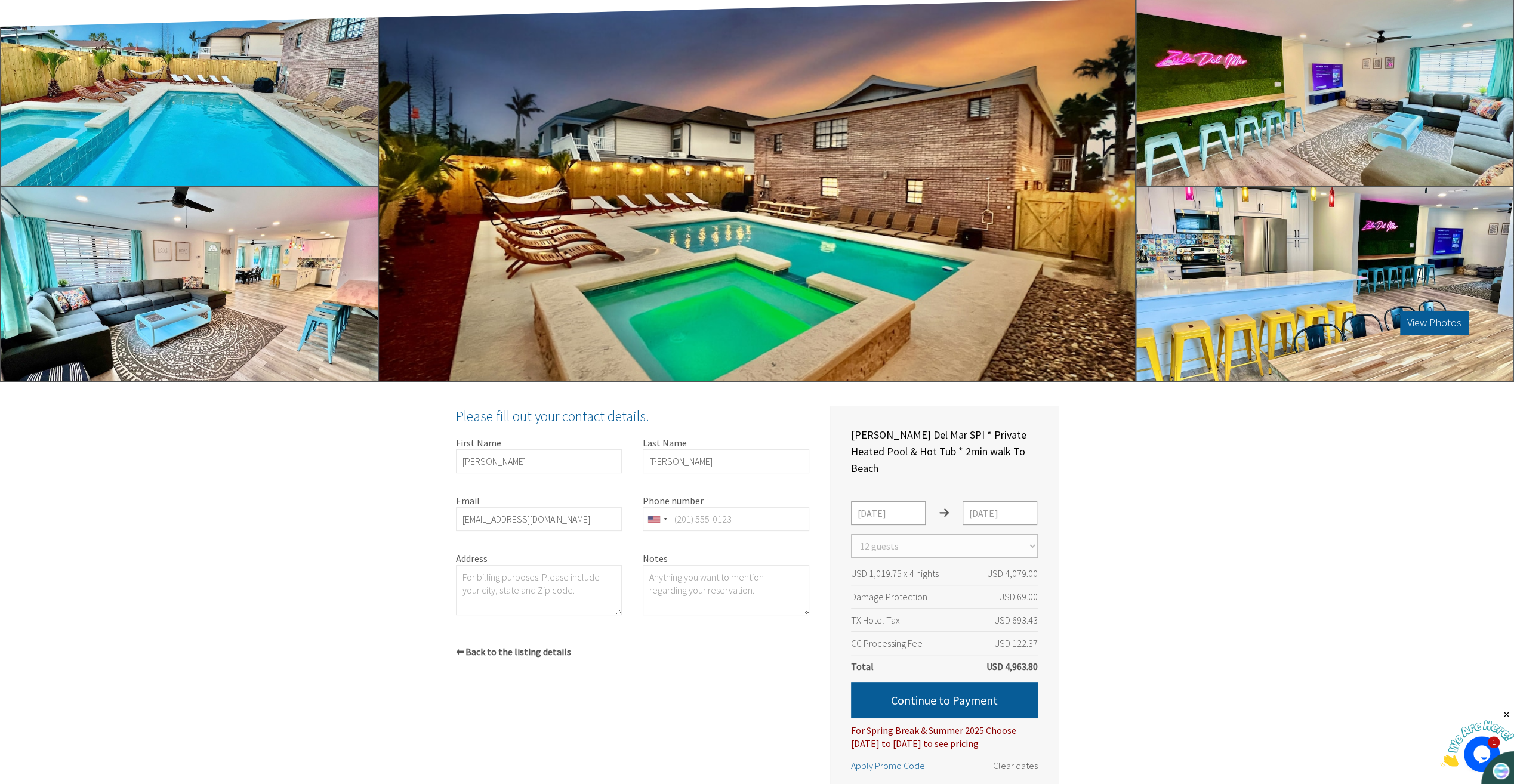
click at [1104, 620] on div "Zula Del Mar SPI * Private Heated Pool & Hot Tub * 2min walk To Beach South Pad…" at bounding box center [757, 736] width 1514 height 710
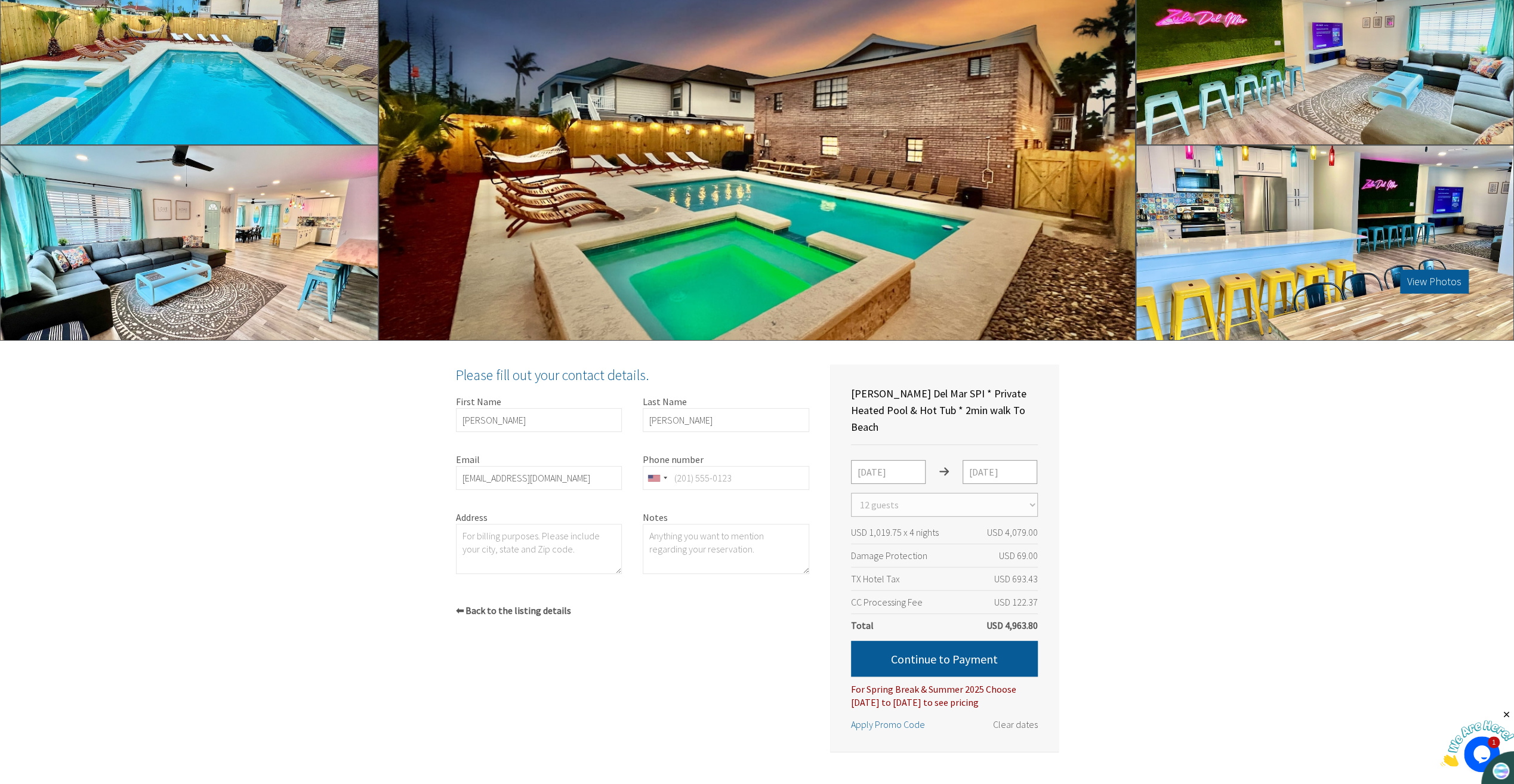
scroll to position [105, 0]
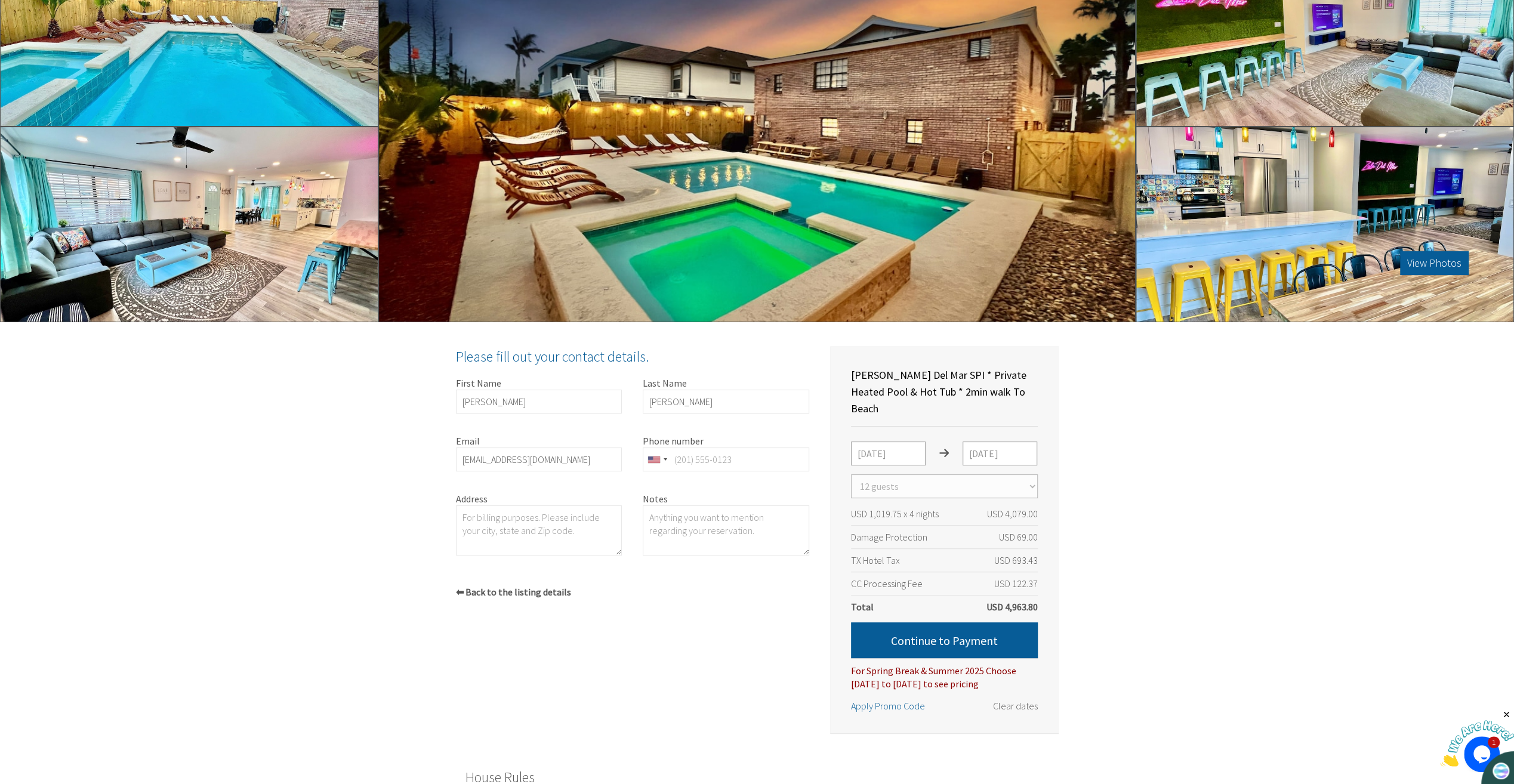
click at [1040, 589] on div "Zula Del Mar SPI * Private Heated Pool & Hot Tub * 2min walk To Beach 5/24/2026…" at bounding box center [944, 539] width 229 height 387
drag, startPoint x: 1047, startPoint y: 585, endPoint x: 1013, endPoint y: 599, distance: 36.8
click at [1013, 599] on div "Zula Del Mar SPI * Private Heated Pool & Hot Tub * 2min walk To Beach 5/24/2026…" at bounding box center [944, 539] width 229 height 387
click at [1010, 597] on form "5/24/2026 5/28/2026 Select number of guests 1 guest 2 guests 3 guests 4 guests …" at bounding box center [944, 565] width 187 height 249
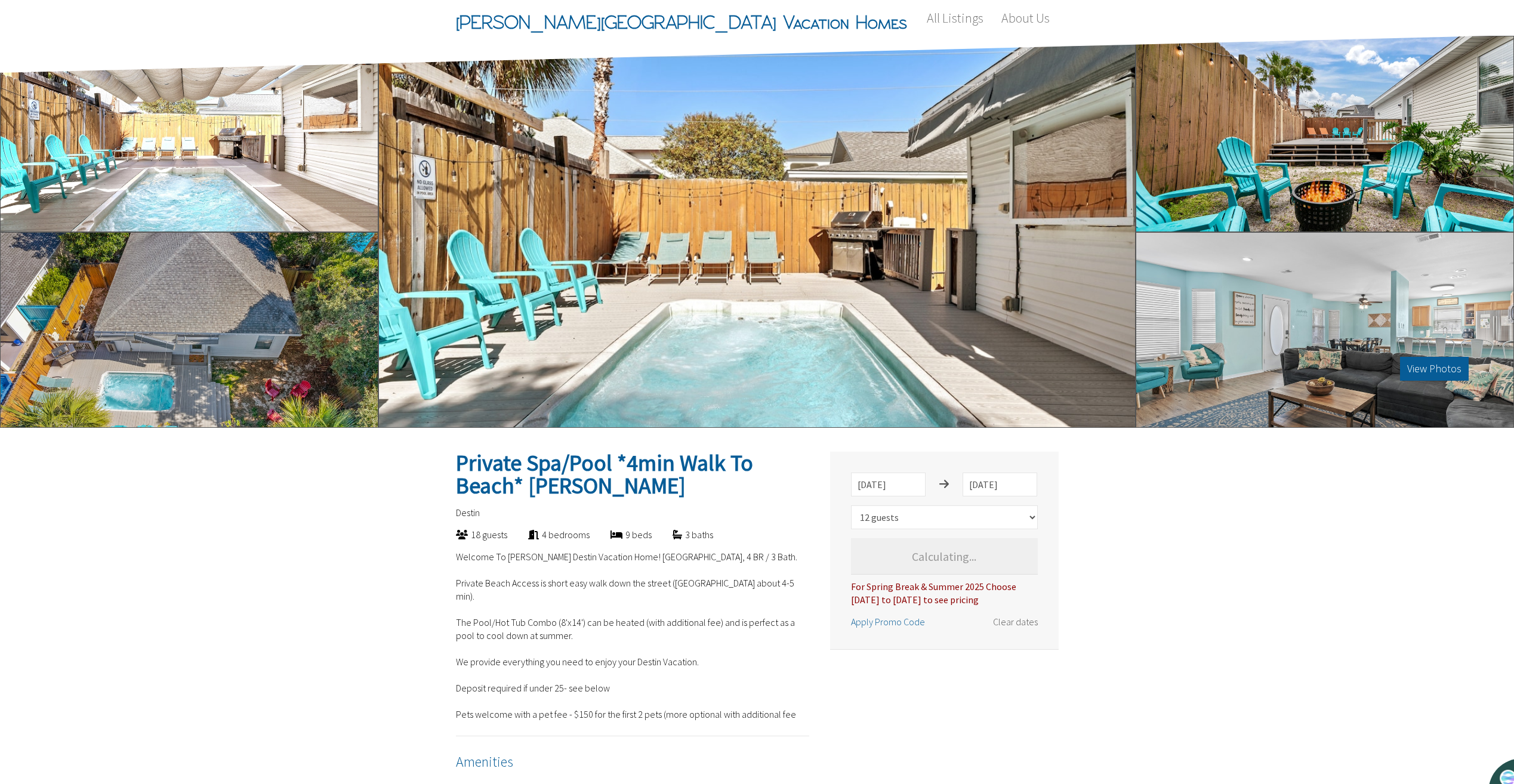
select select "12"
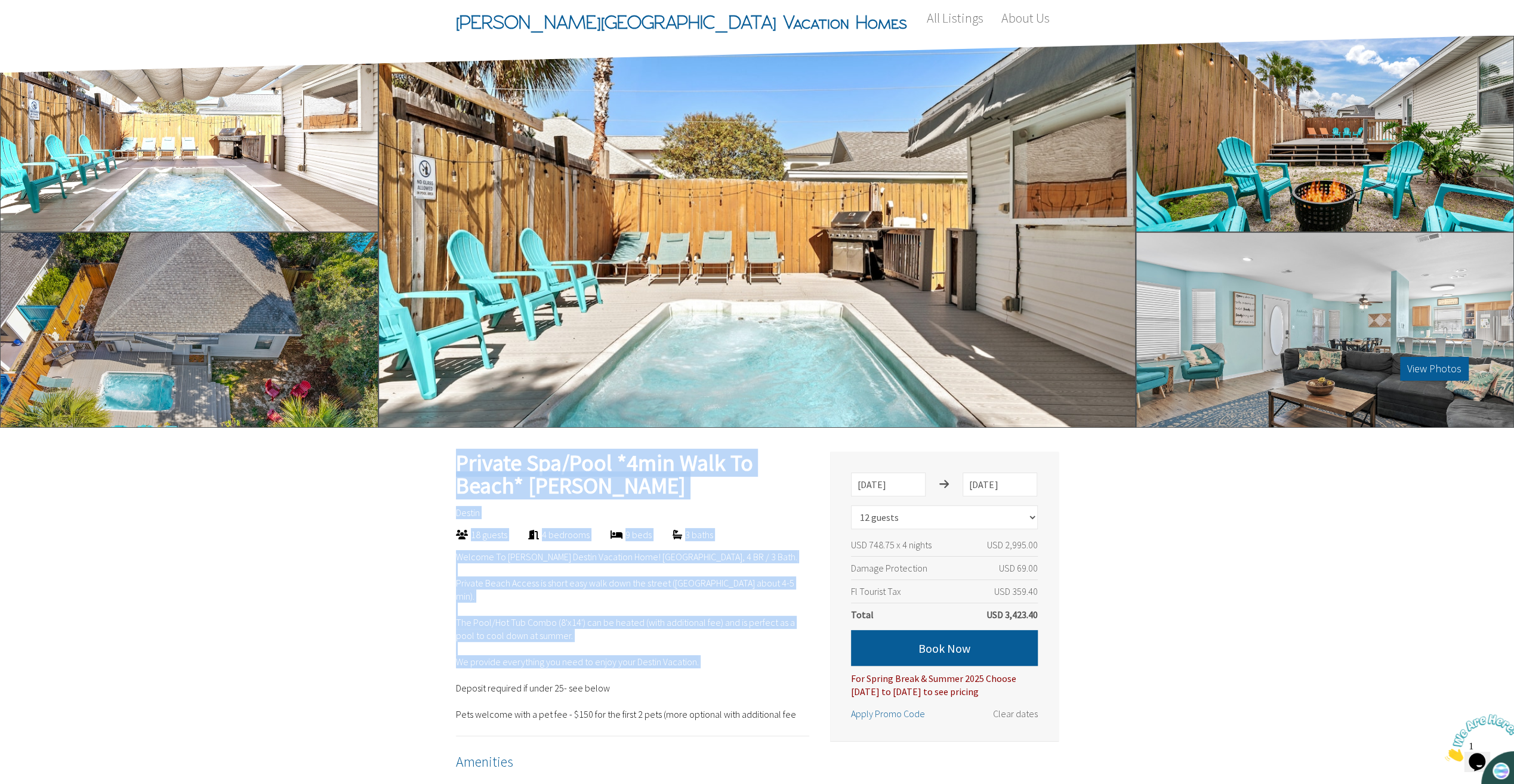
drag, startPoint x: 431, startPoint y: 534, endPoint x: 454, endPoint y: 671, distance: 138.9
click at [658, 581] on p "Welcome To [PERSON_NAME] Destin Vacation Home! [GEOGRAPHIC_DATA], 4 BR / 3 Bath…" at bounding box center [633, 635] width 353 height 171
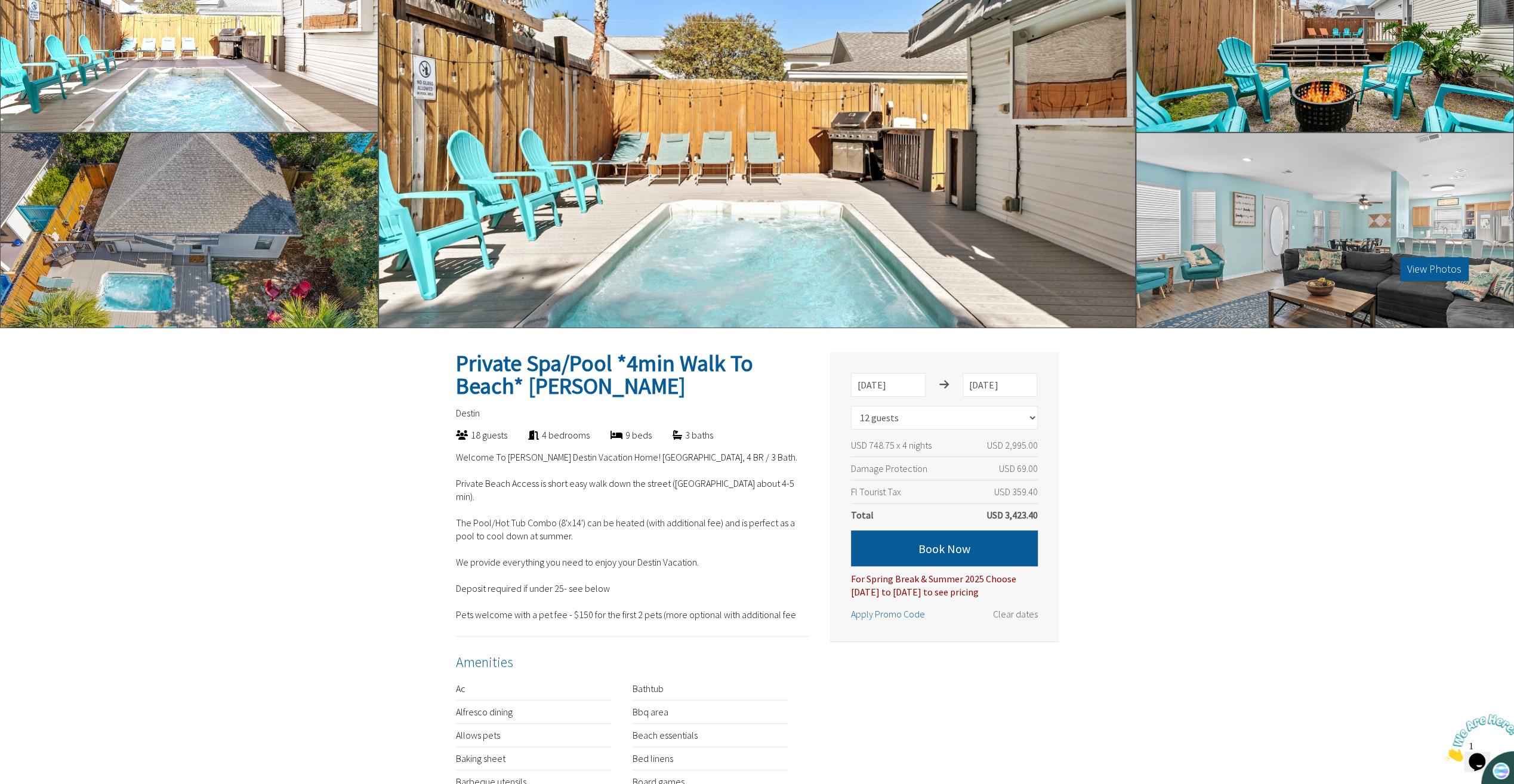
scroll to position [299, 0]
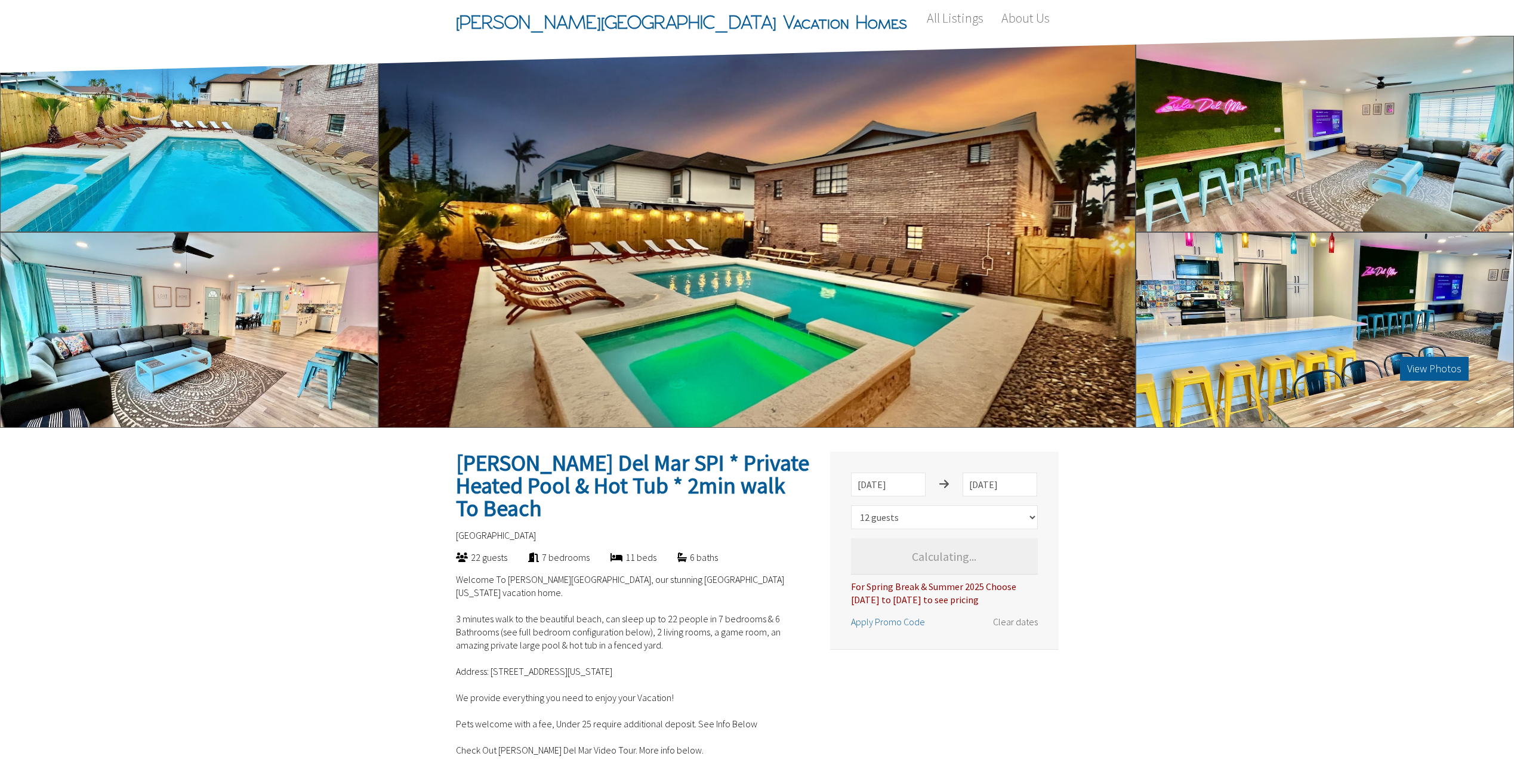
select select "12"
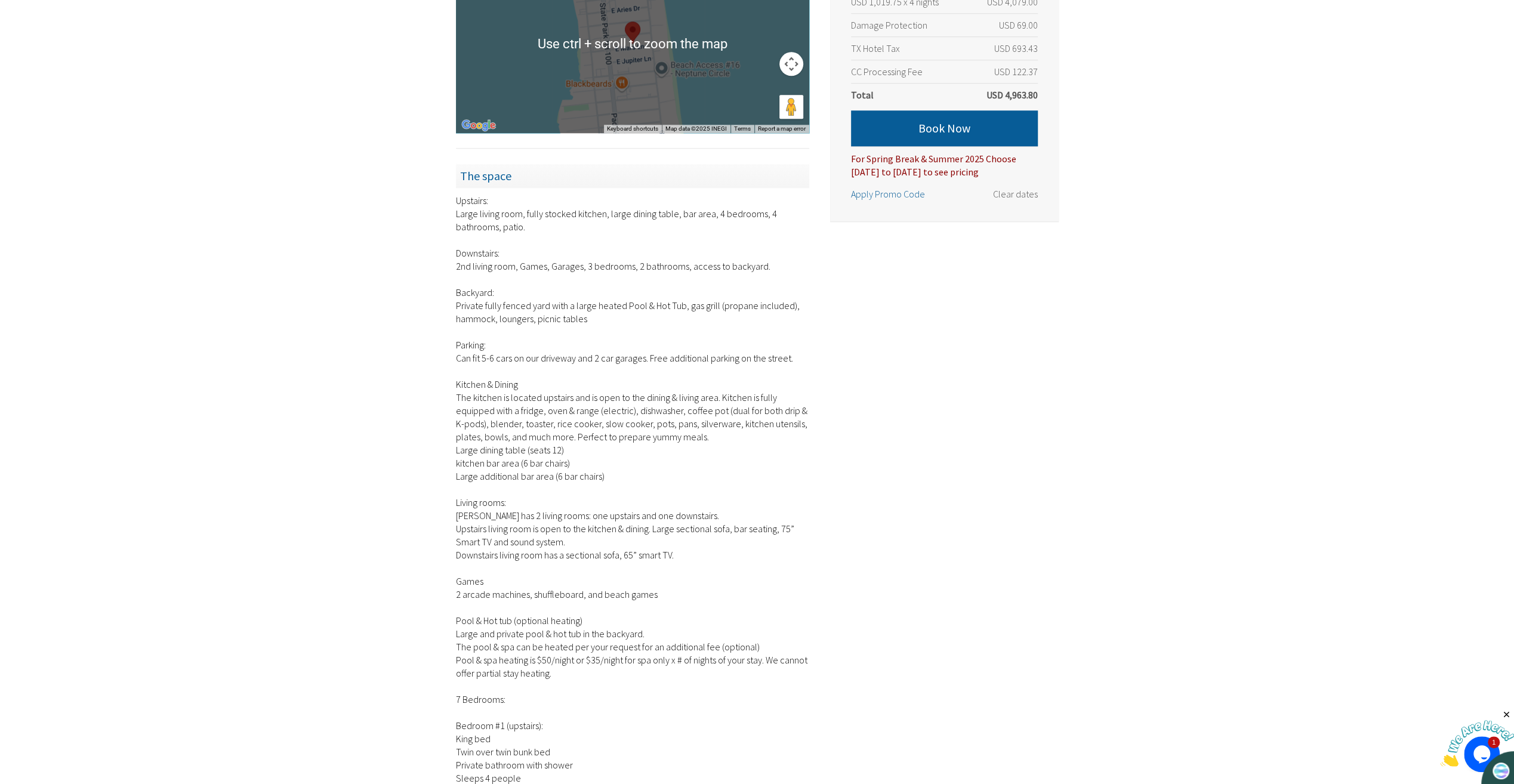
scroll to position [1253, 0]
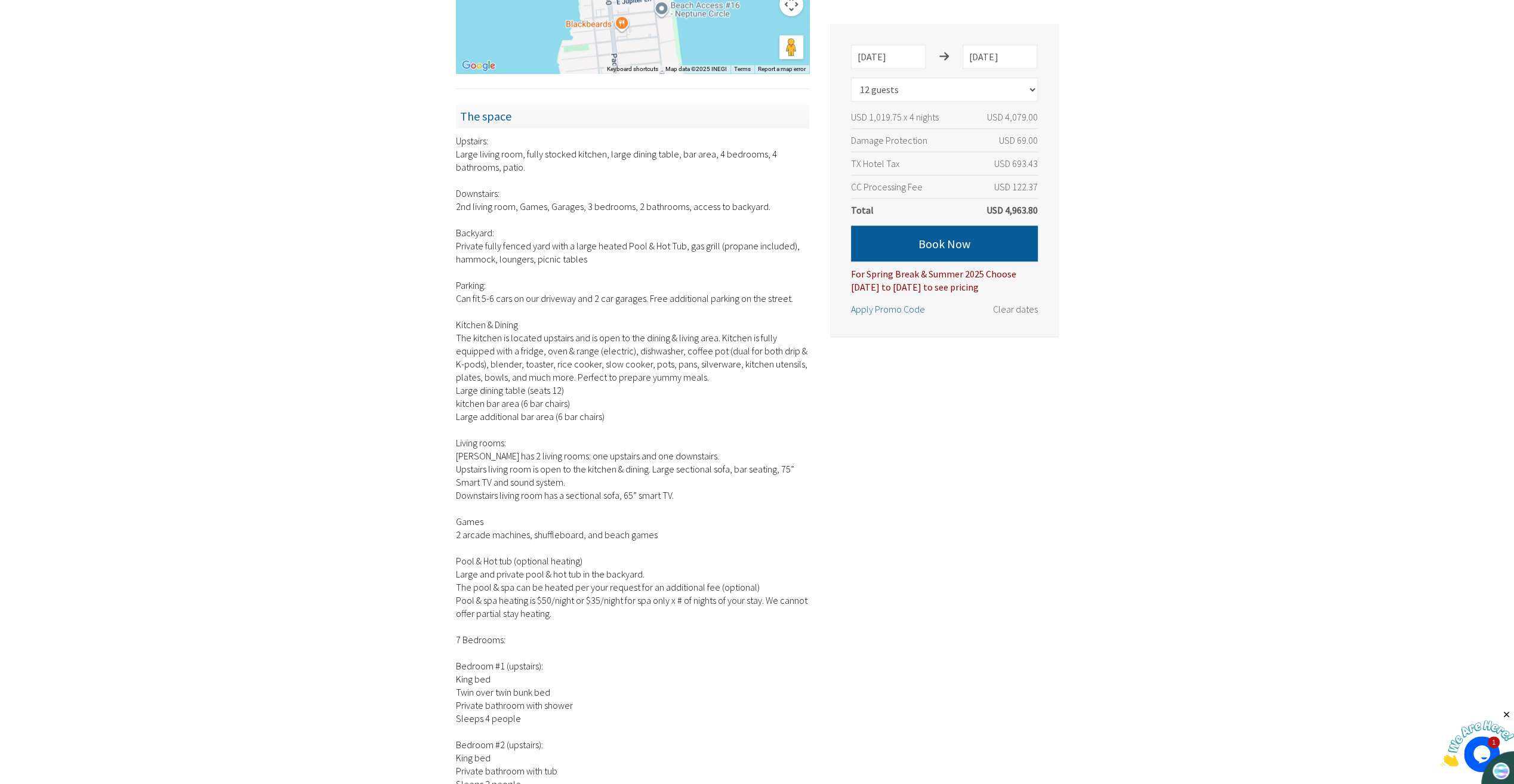
drag, startPoint x: 446, startPoint y: 275, endPoint x: 503, endPoint y: 716, distance: 444.7
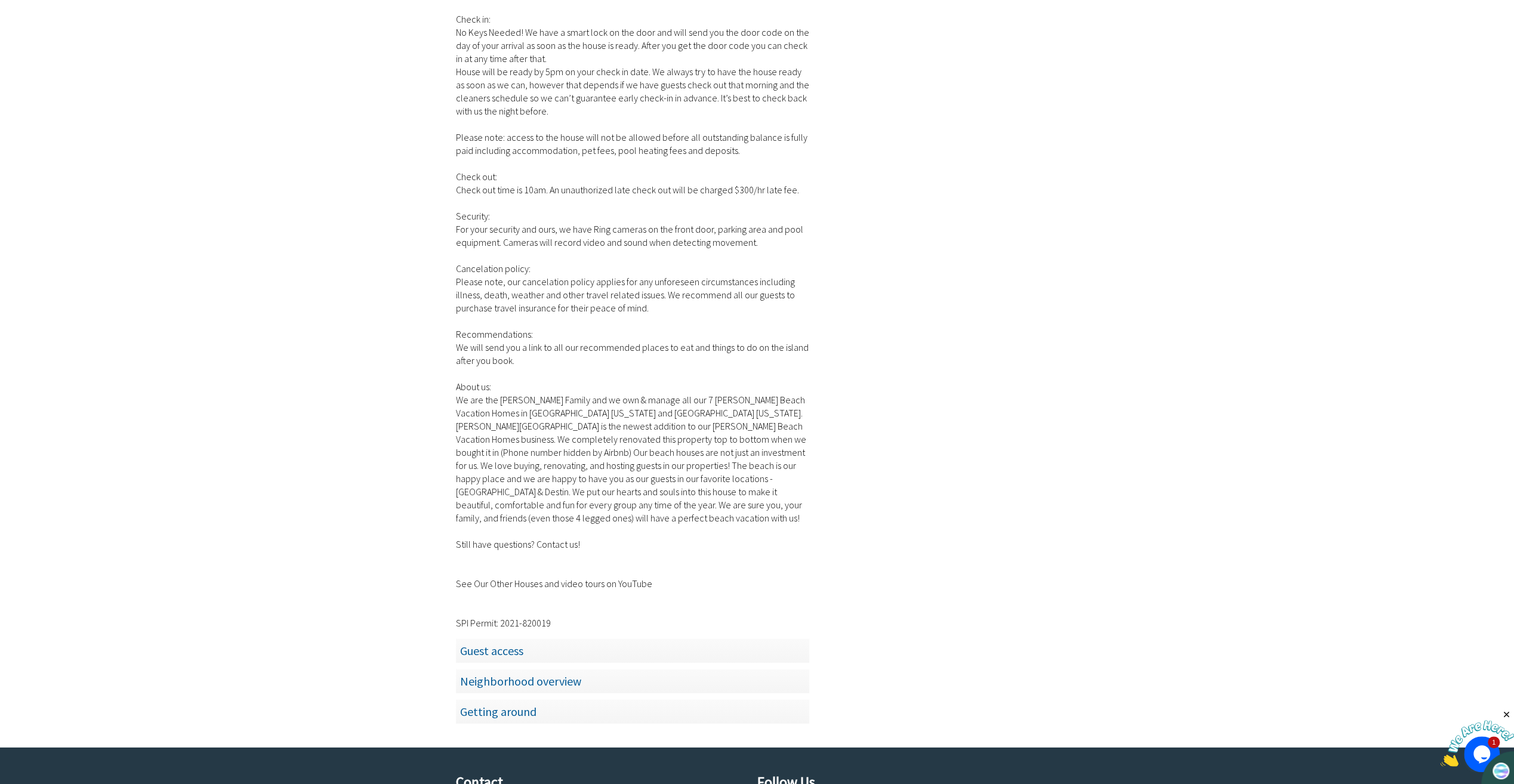
scroll to position [2923, 0]
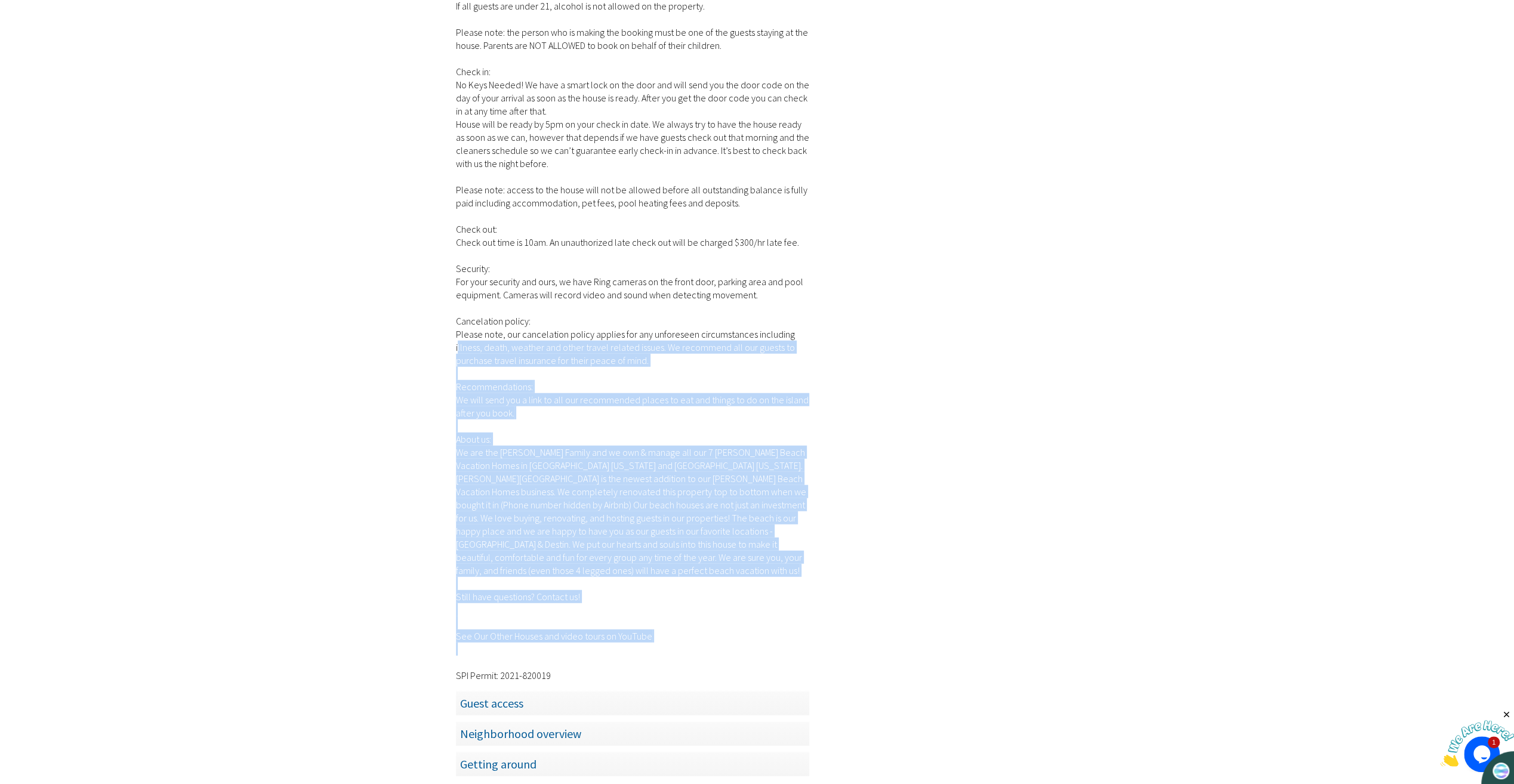
drag, startPoint x: 628, startPoint y: 604, endPoint x: 452, endPoint y: 301, distance: 350.4
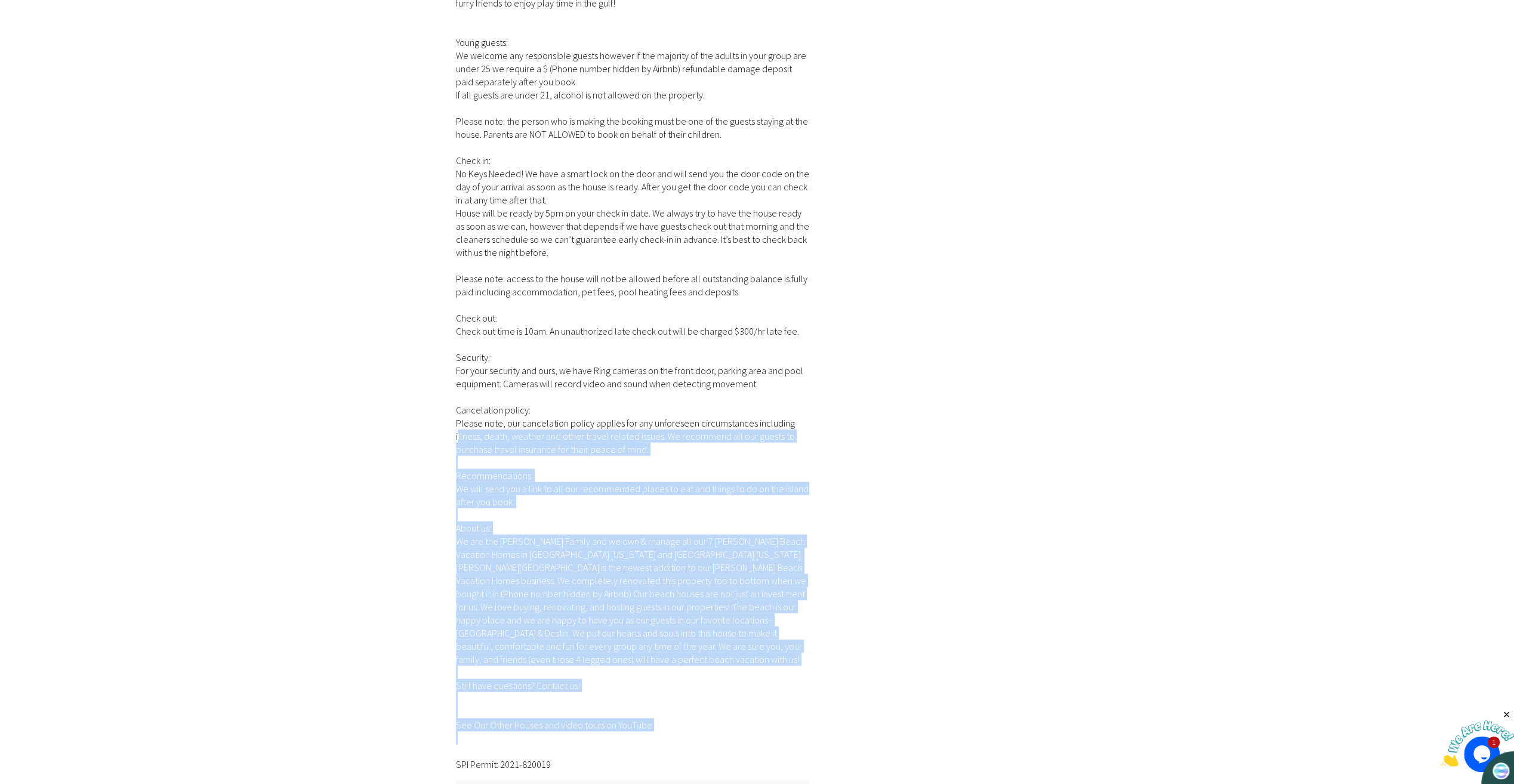
scroll to position [2744, 0]
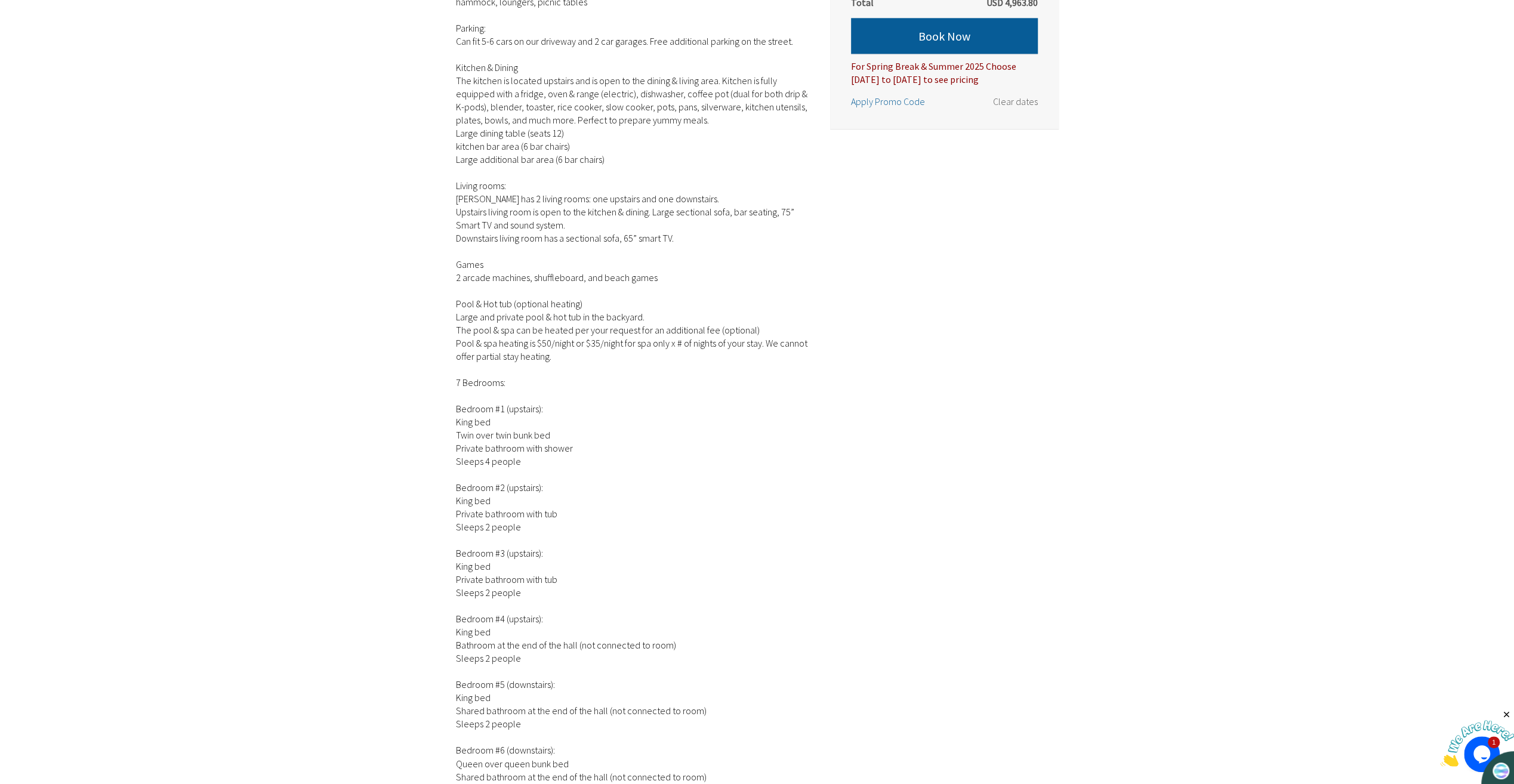
scroll to position [1492, 0]
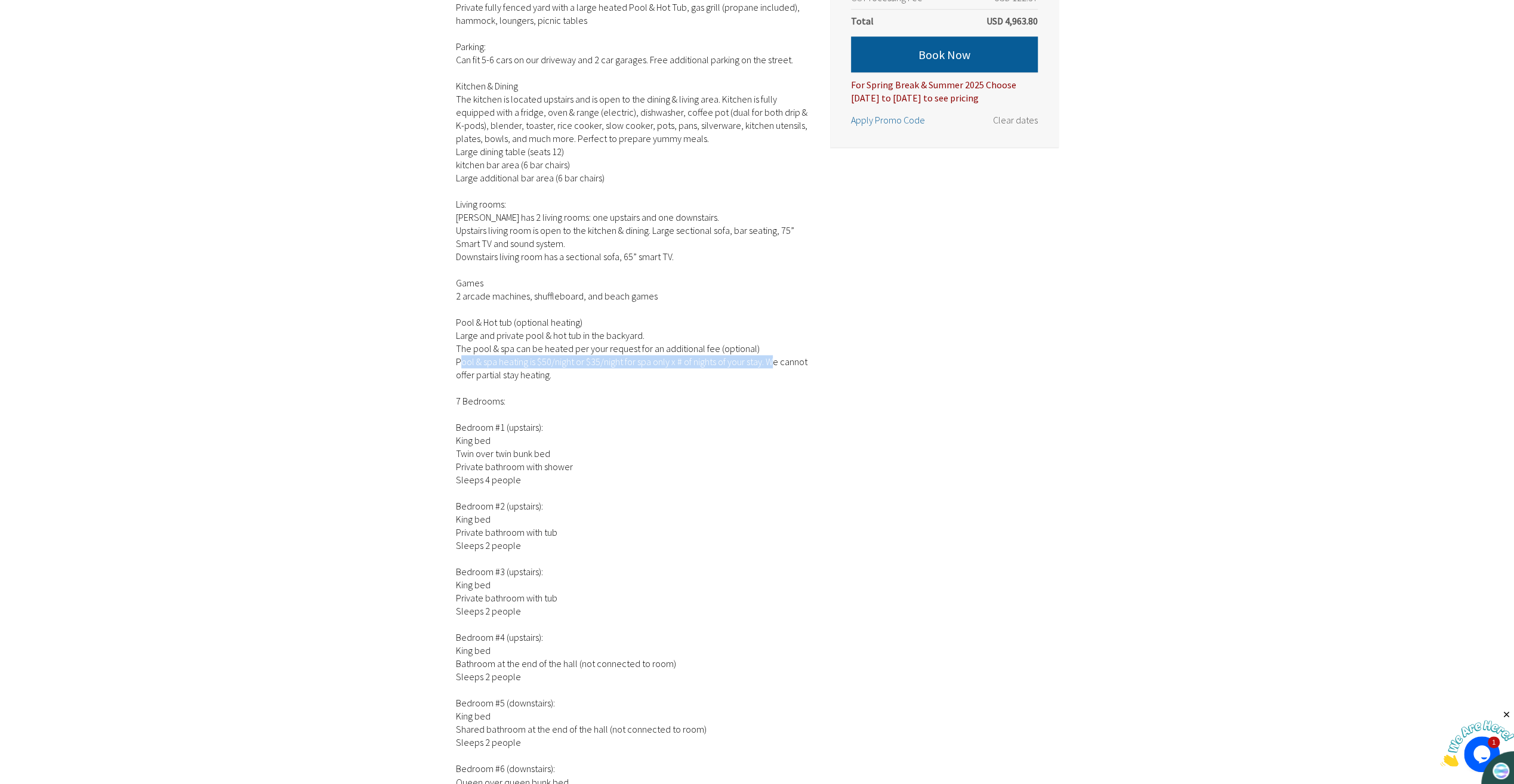
drag, startPoint x: 454, startPoint y: 327, endPoint x: 765, endPoint y: 321, distance: 311.1
copy div "Pool & spa heating is $50/night or $35/night for spa only x # of nights of your…"
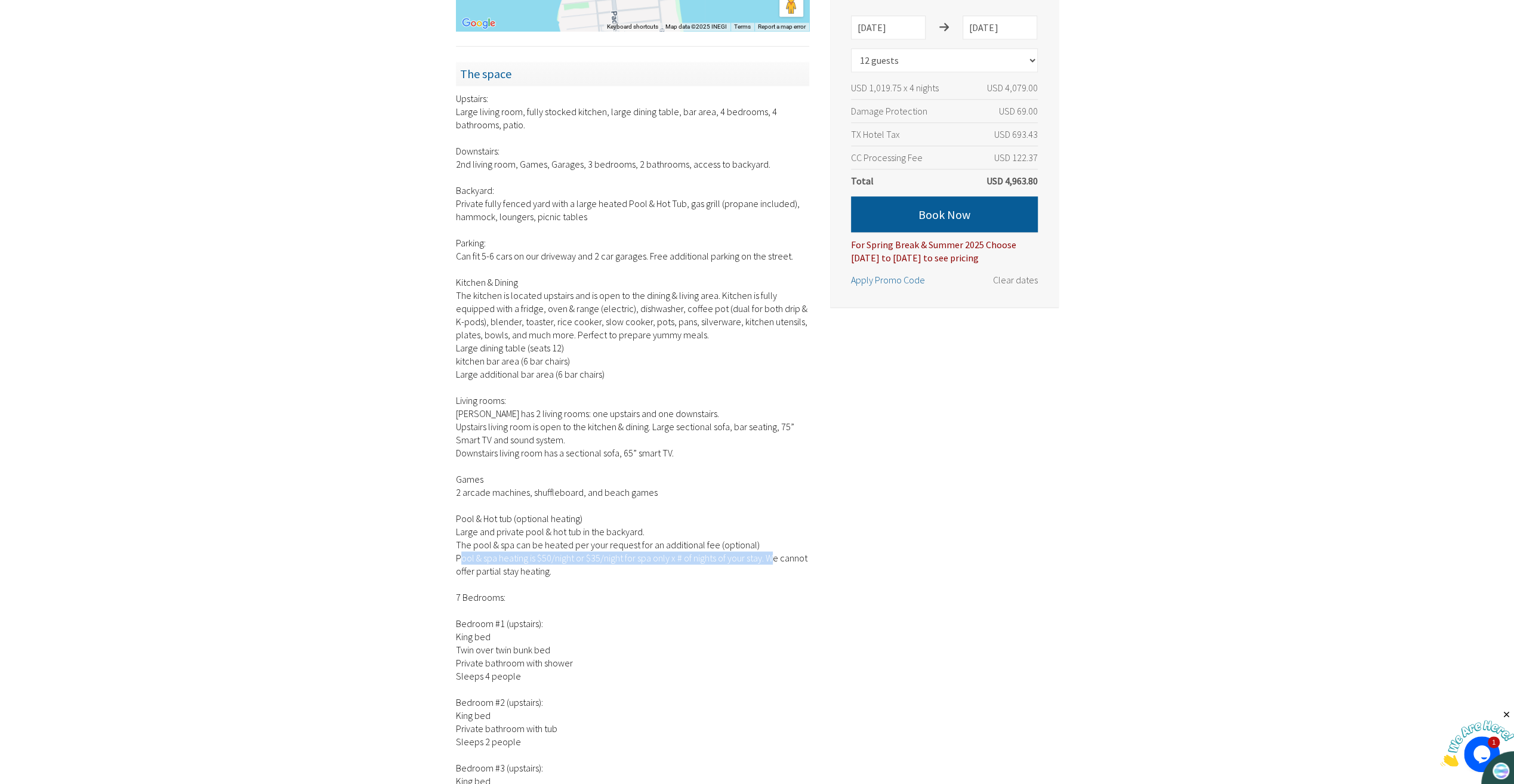
scroll to position [1134, 0]
